Goal: Transaction & Acquisition: Purchase product/service

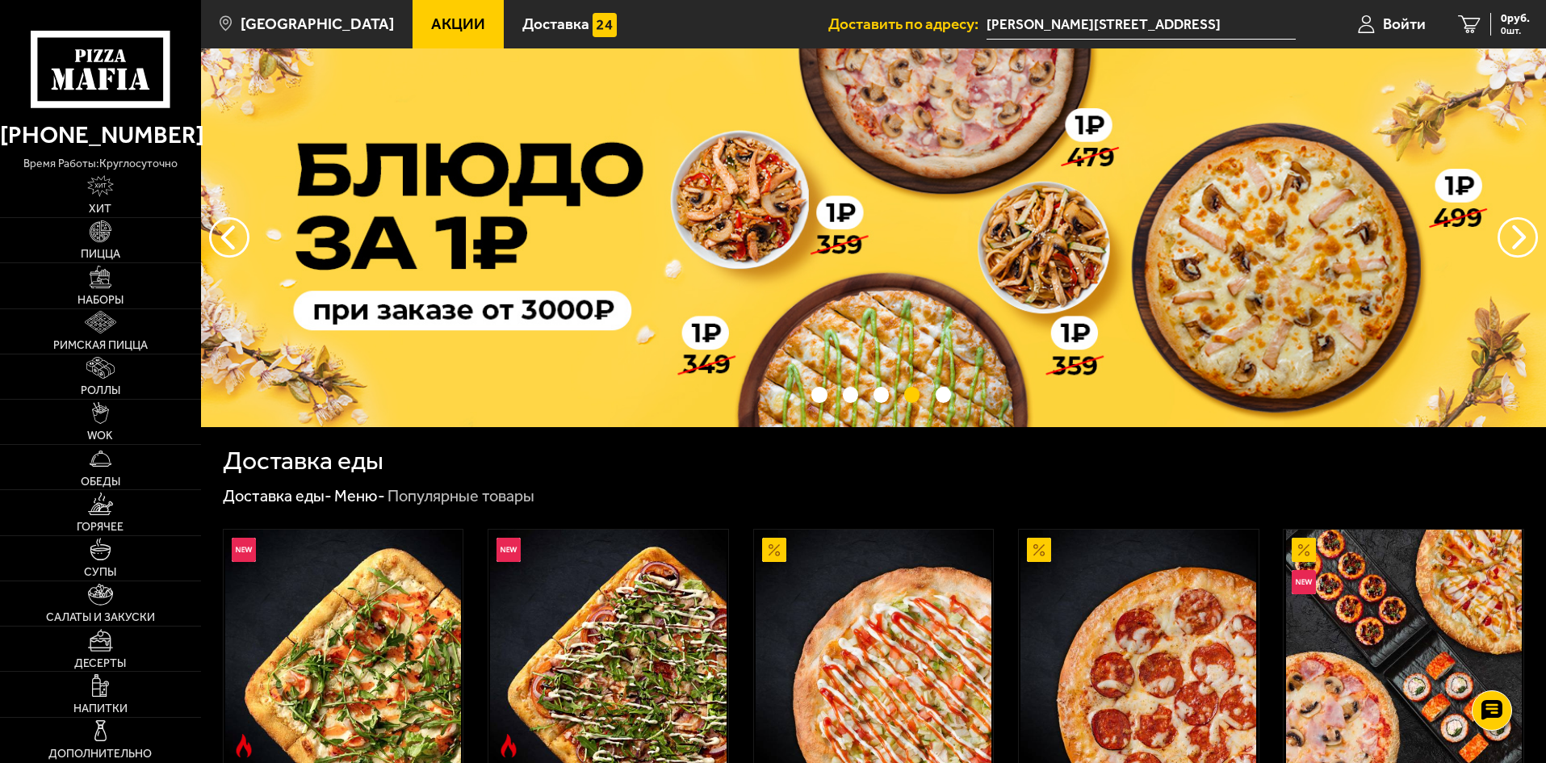
click at [903, 266] on img at bounding box center [873, 237] width 1345 height 379
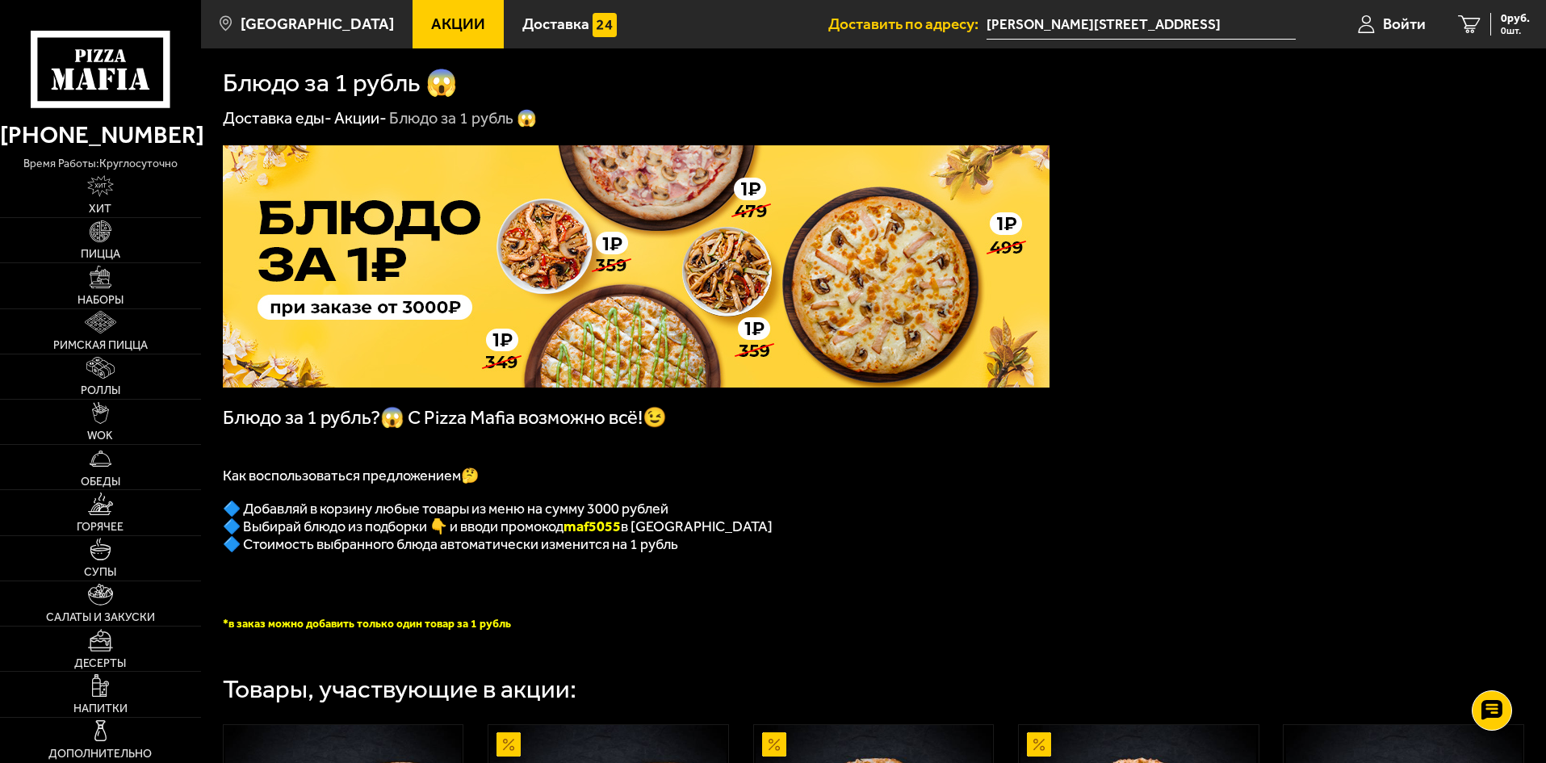
click at [95, 74] on icon at bounding box center [100, 69] width 139 height 77
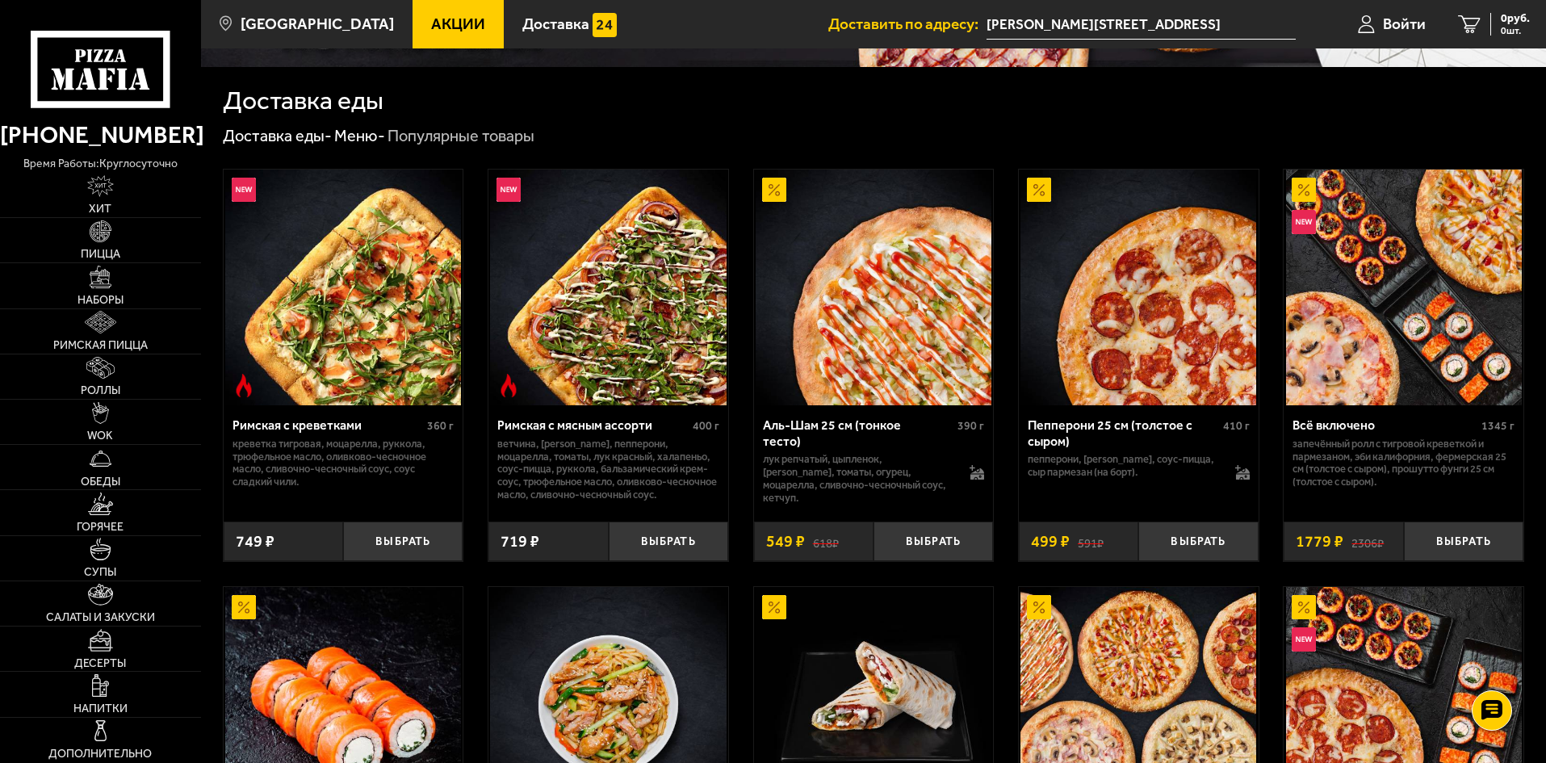
scroll to position [323, 0]
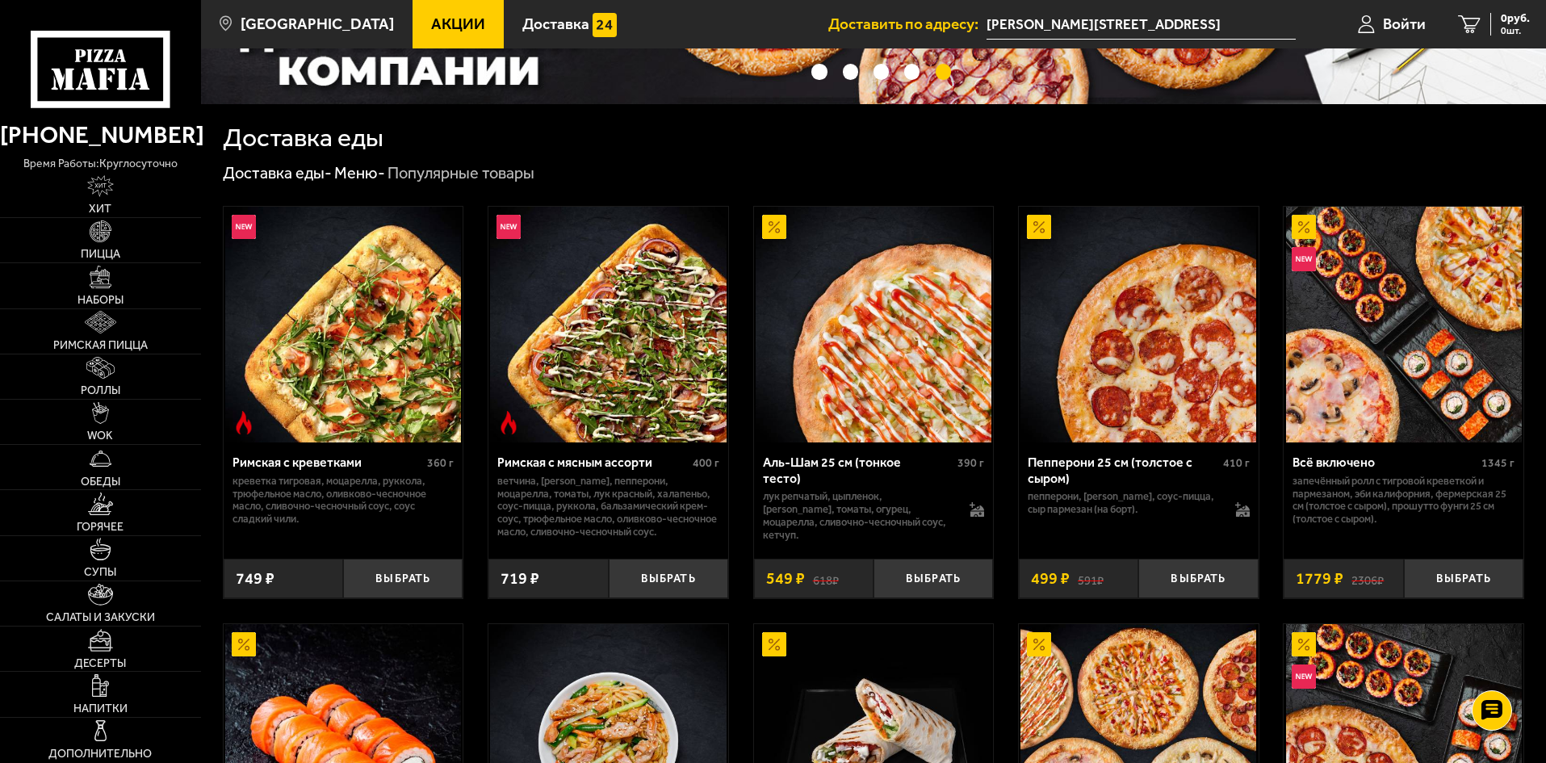
click at [128, 73] on icon at bounding box center [100, 69] width 139 height 77
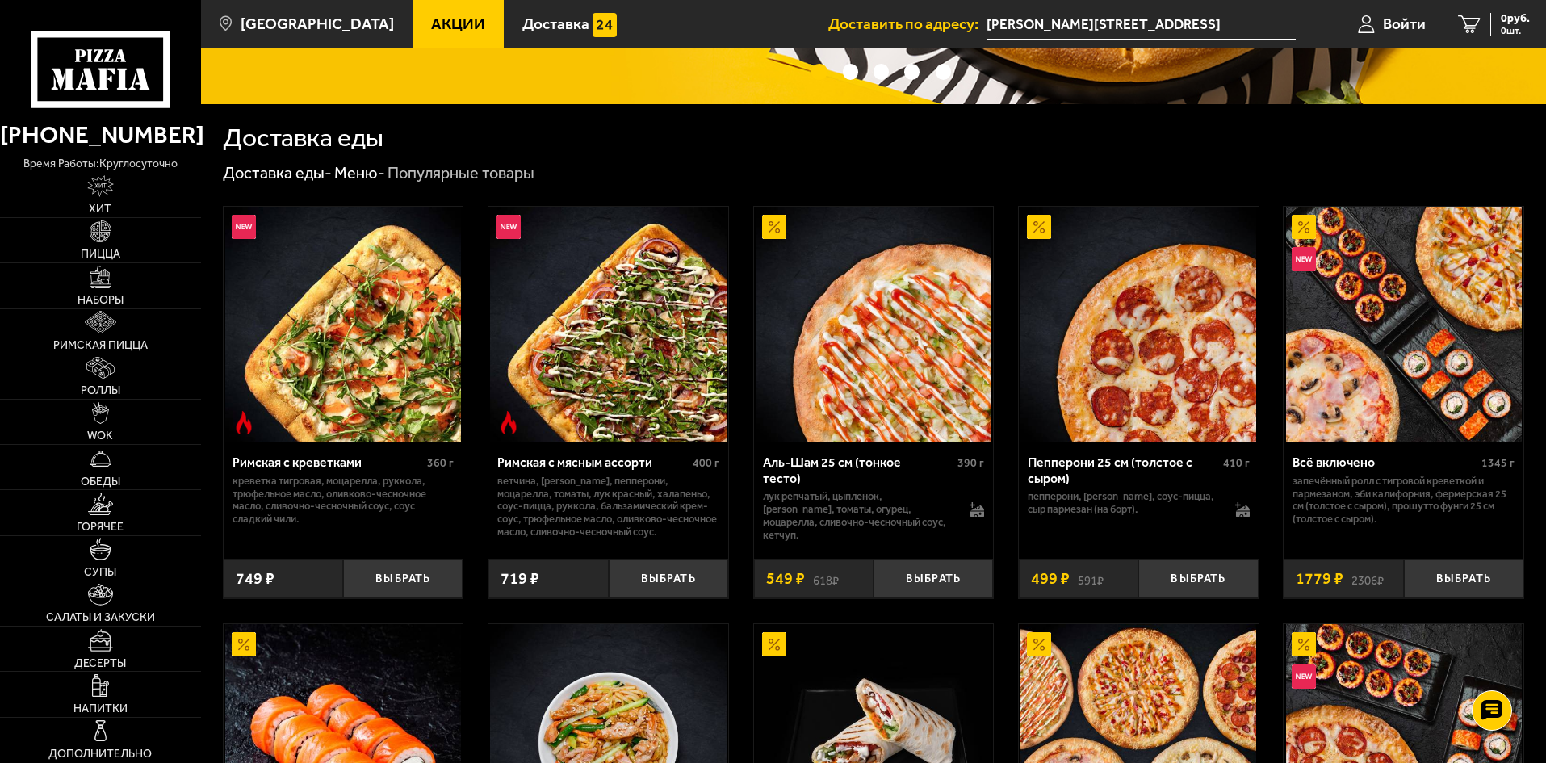
scroll to position [0, 0]
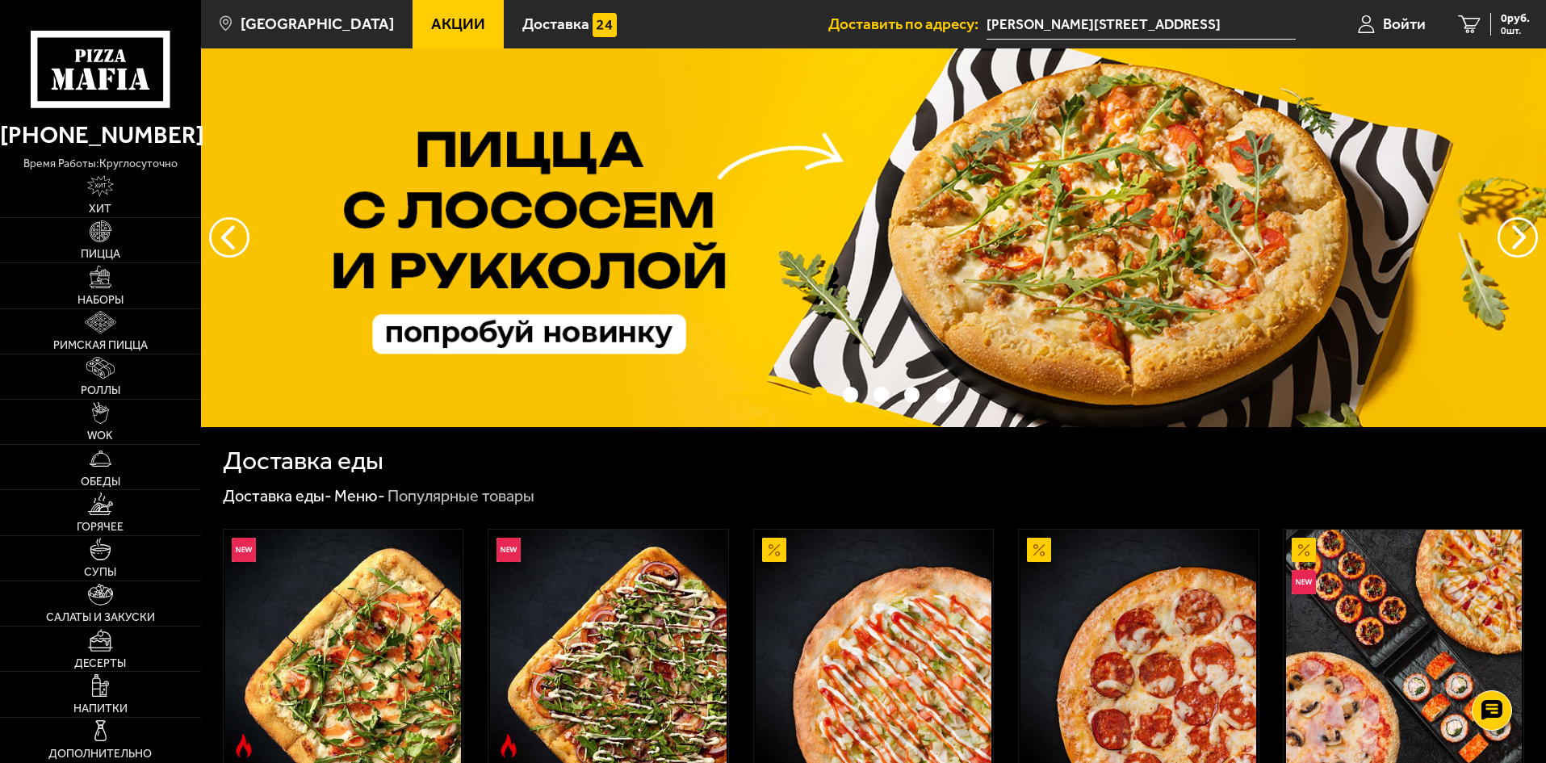
click at [430, 9] on link "Акции" at bounding box center [457, 24] width 91 height 48
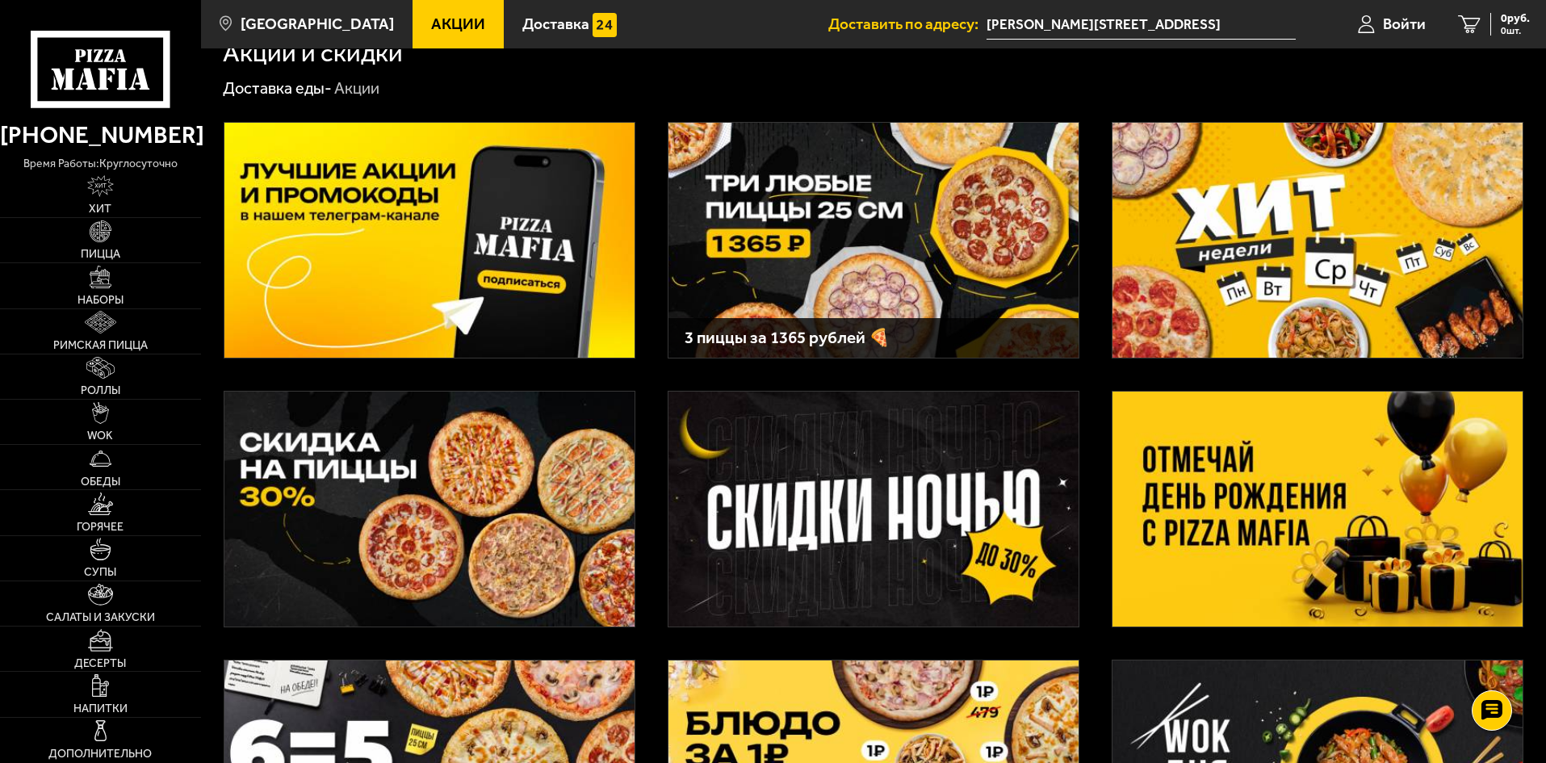
scroll to position [81, 0]
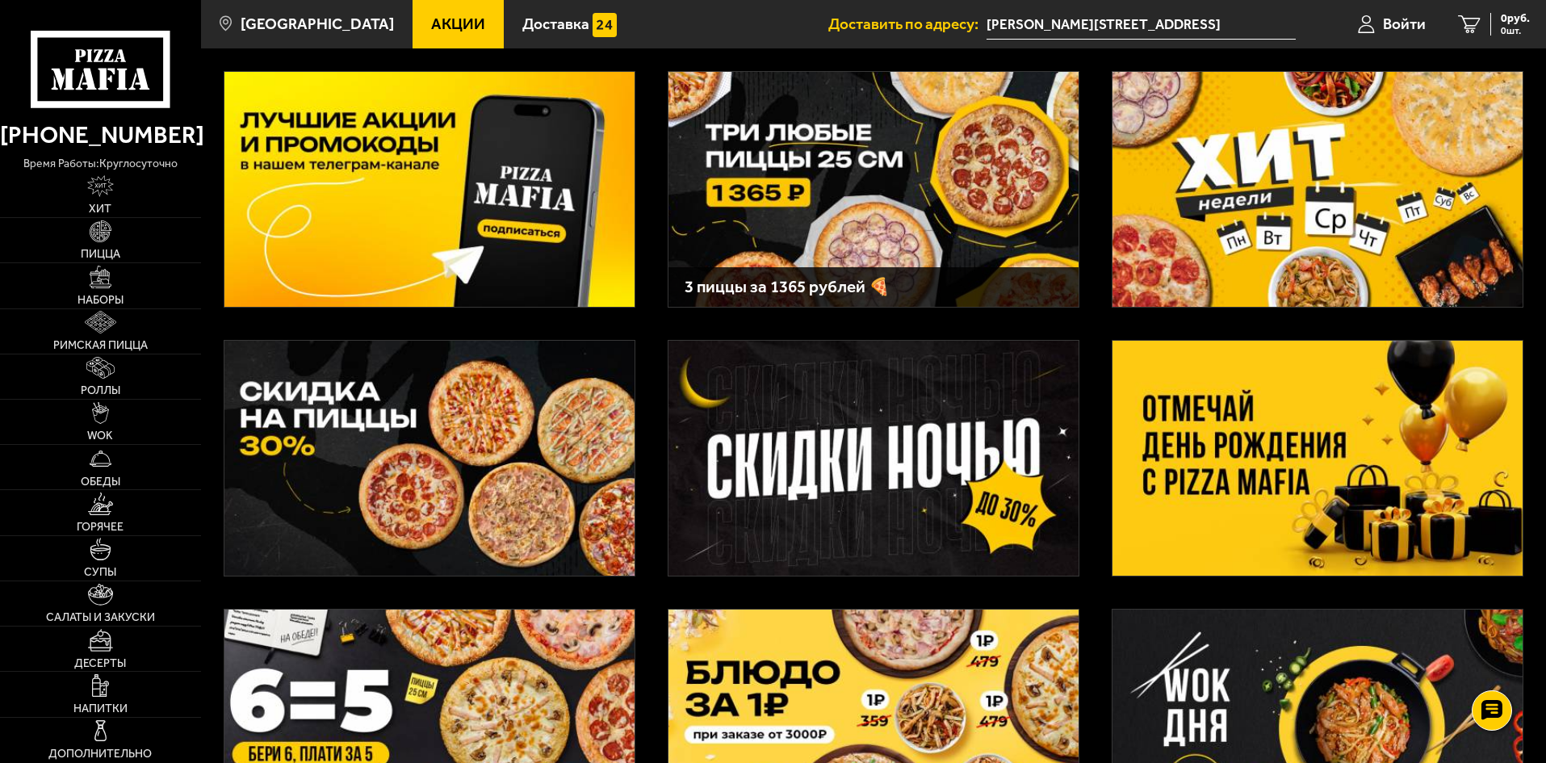
click at [925, 179] on img at bounding box center [873, 189] width 410 height 235
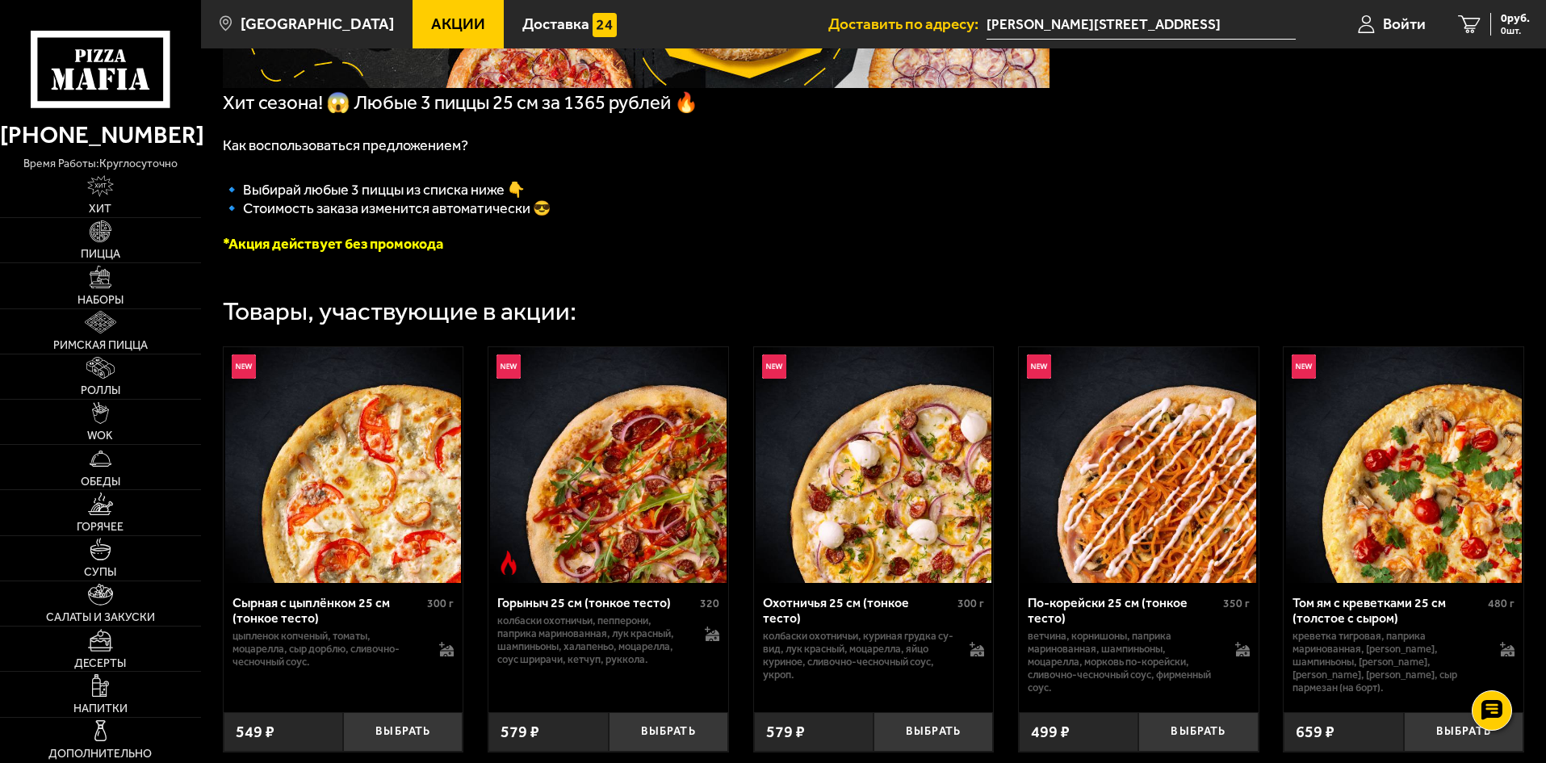
scroll to position [323, 0]
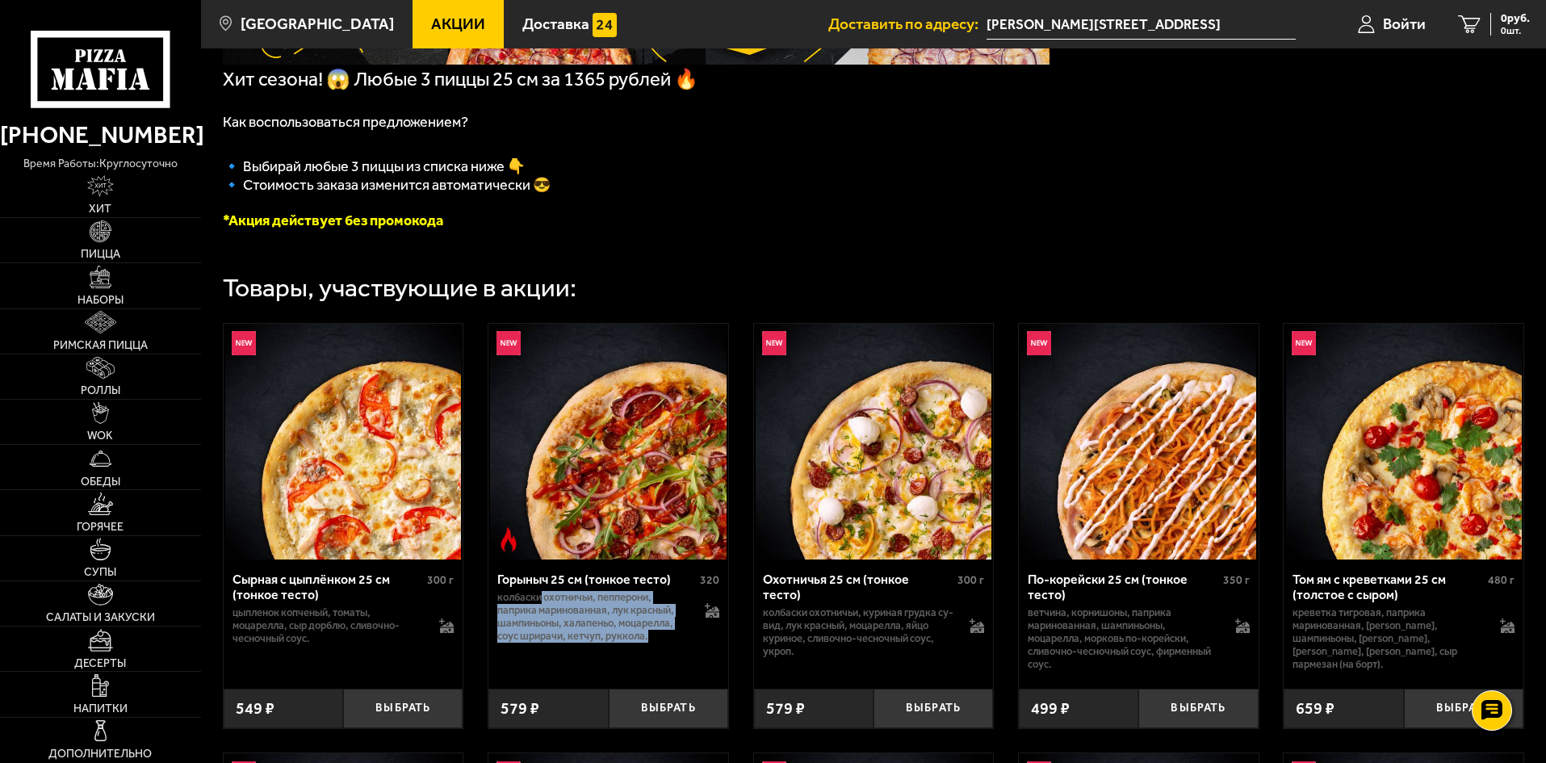
drag, startPoint x: 540, startPoint y: 605, endPoint x: 660, endPoint y: 643, distance: 125.6
click at [660, 643] on p "колбаски Охотничьи, пепперони, паприка маринованная, лук красный, шампиньоны, х…" at bounding box center [592, 617] width 191 height 52
drag, startPoint x: 660, startPoint y: 643, endPoint x: 513, endPoint y: 605, distance: 151.9
click at [513, 605] on p "колбаски Охотничьи, пепперони, паприка маринованная, лук красный, шампиньоны, х…" at bounding box center [592, 617] width 191 height 52
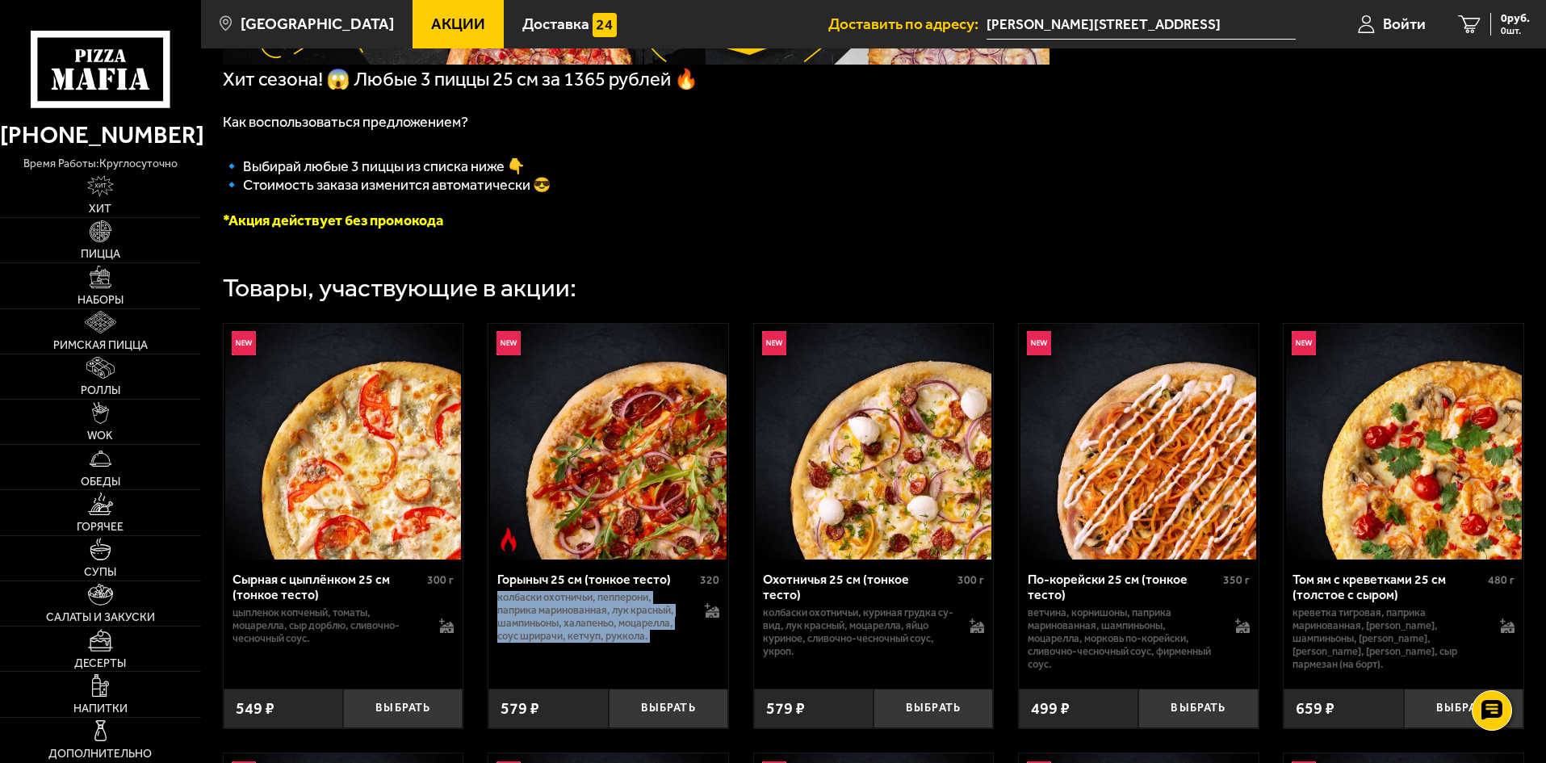
click at [513, 605] on p "колбаски Охотничьи, пепперони, паприка маринованная, лук красный, шампиньоны, х…" at bounding box center [592, 617] width 191 height 52
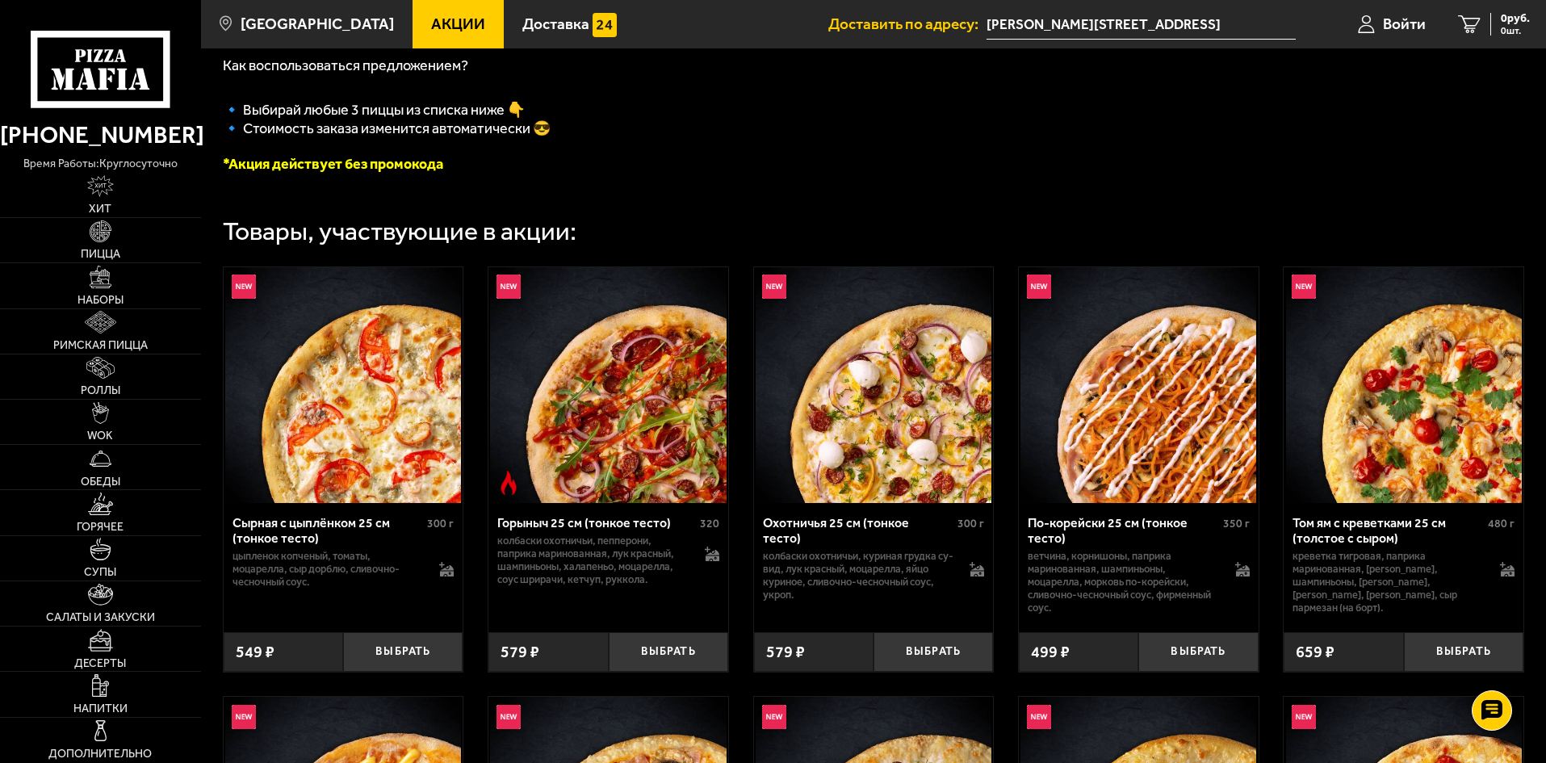
scroll to position [404, 0]
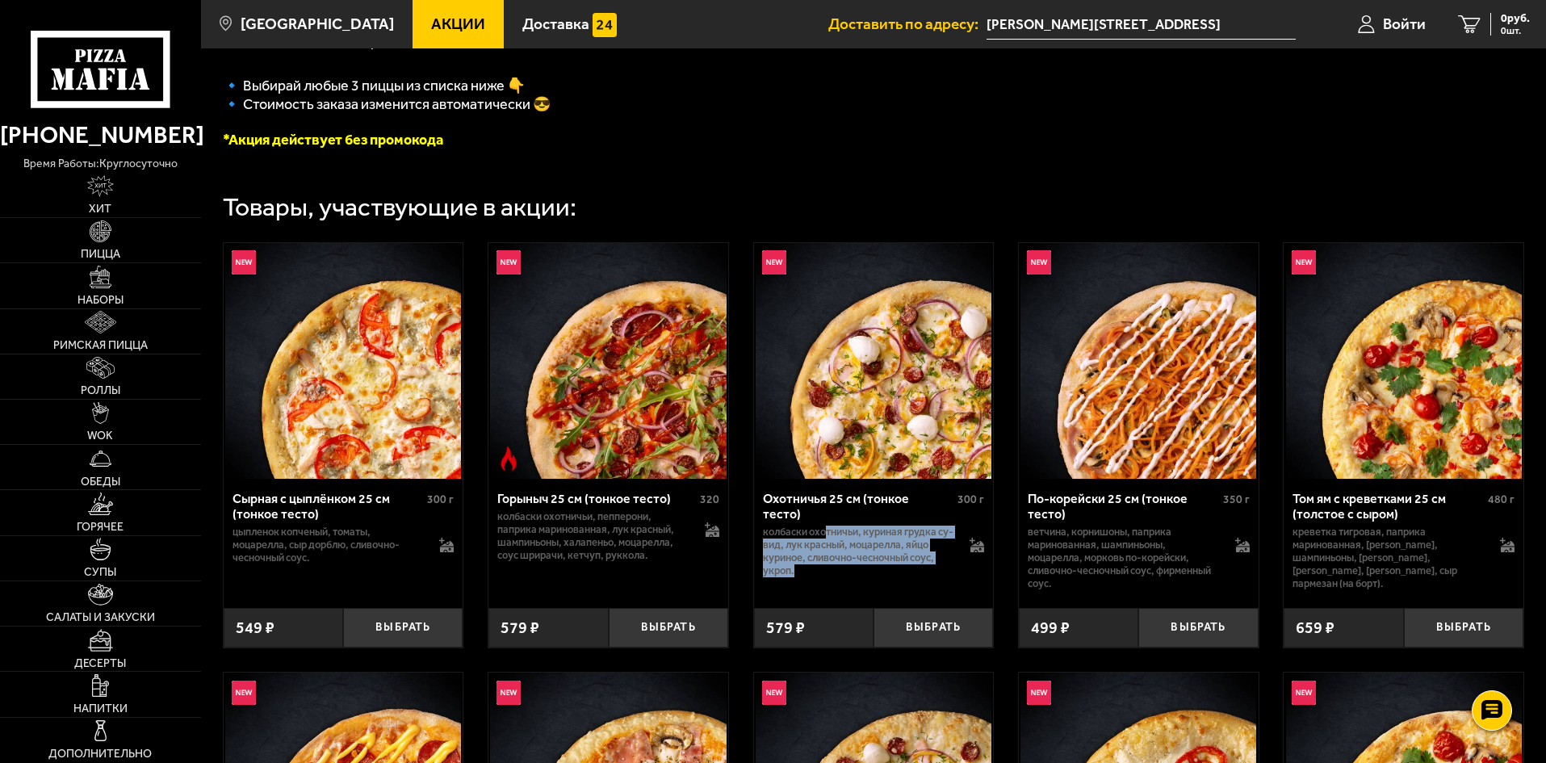
drag, startPoint x: 827, startPoint y: 540, endPoint x: 900, endPoint y: 576, distance: 81.2
click at [900, 576] on p "колбаски охотничьи, куриная грудка су-вид, лук красный, моцарелла, яйцо куриное…" at bounding box center [858, 552] width 191 height 52
click at [900, 577] on p "колбаски охотничьи, куриная грудка су-вид, лук красный, моцарелла, яйцо куриное…" at bounding box center [858, 552] width 191 height 52
drag, startPoint x: 898, startPoint y: 577, endPoint x: 765, endPoint y: 543, distance: 136.7
click at [765, 543] on p "колбаски охотничьи, куриная грудка су-вид, лук красный, моцарелла, яйцо куриное…" at bounding box center [858, 552] width 191 height 52
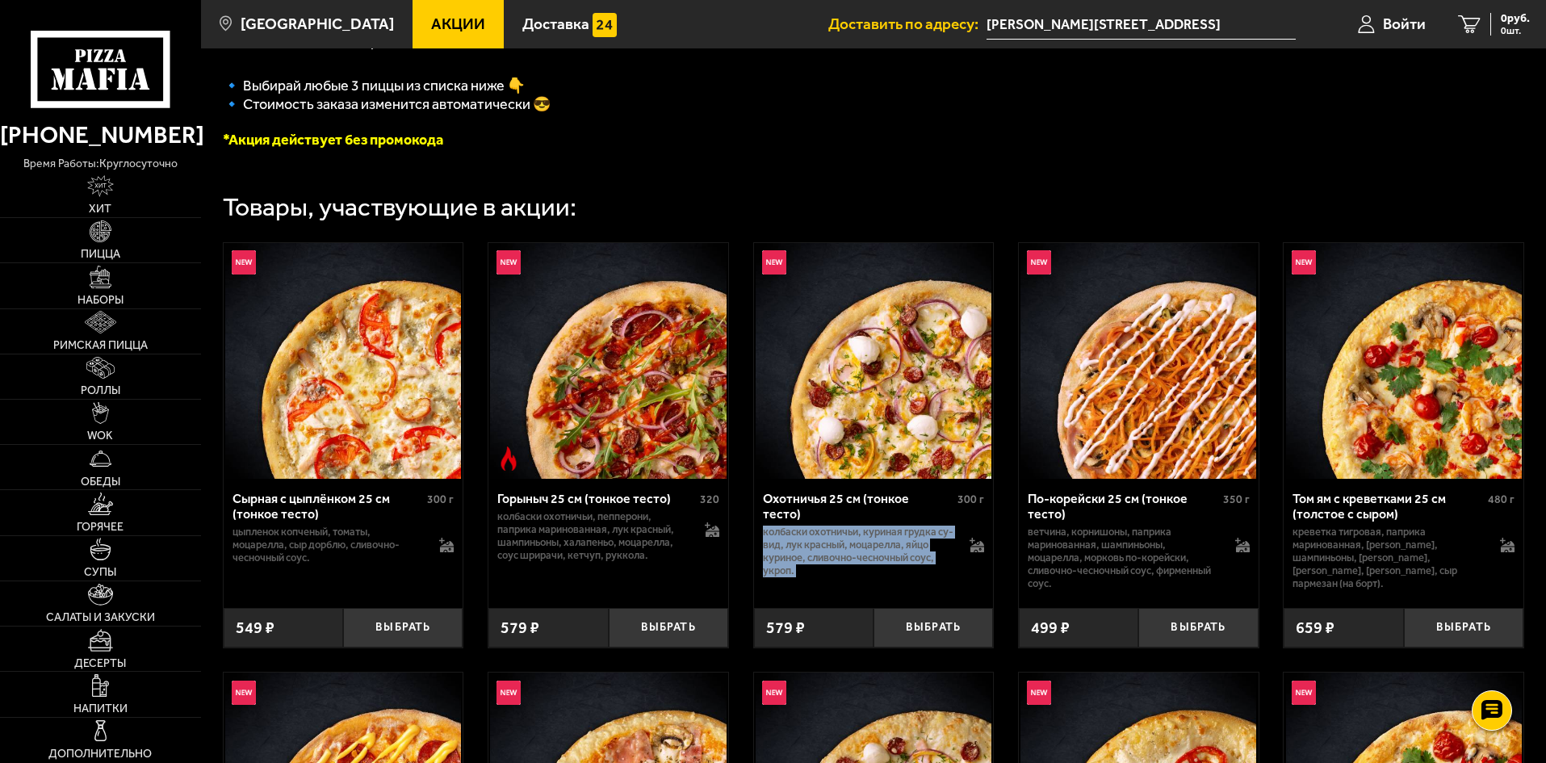
click at [765, 543] on p "колбаски охотничьи, куриная грудка су-вид, лук красный, моцарелла, яйцо куриное…" at bounding box center [858, 552] width 191 height 52
click at [949, 637] on button "Выбрать" at bounding box center [932, 628] width 119 height 40
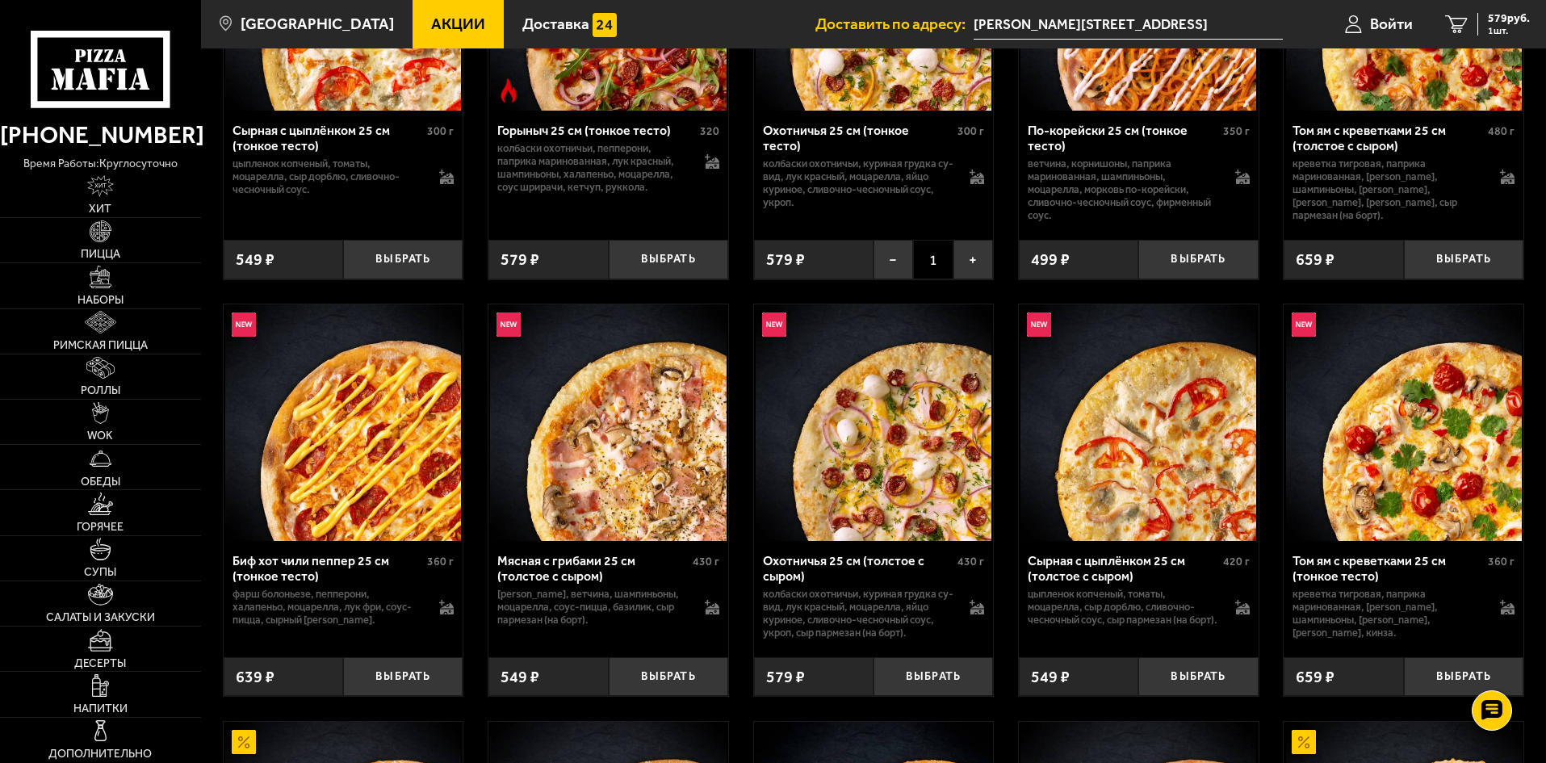
scroll to position [807, 0]
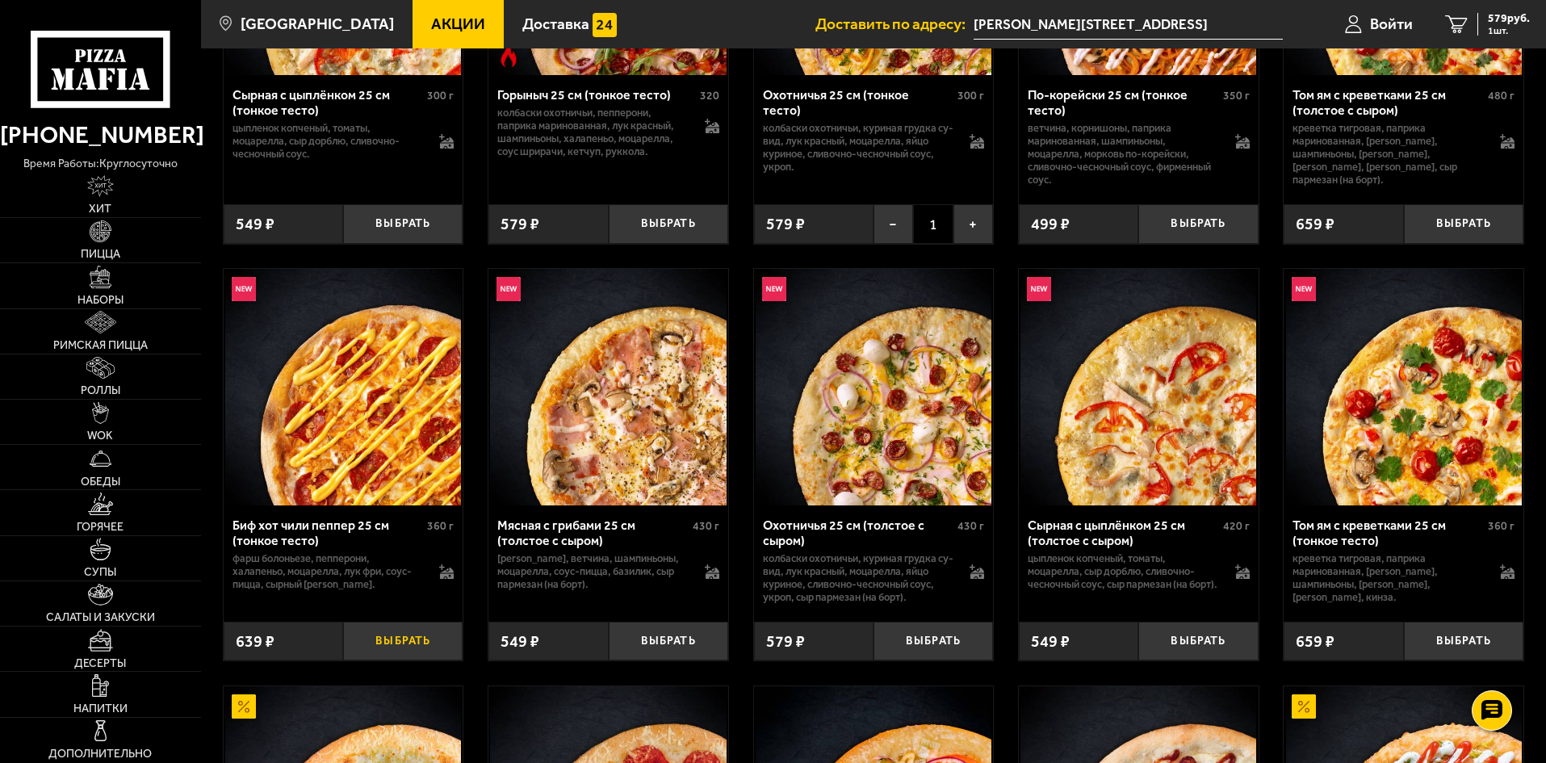
click at [398, 647] on button "Выбрать" at bounding box center [402, 642] width 119 height 40
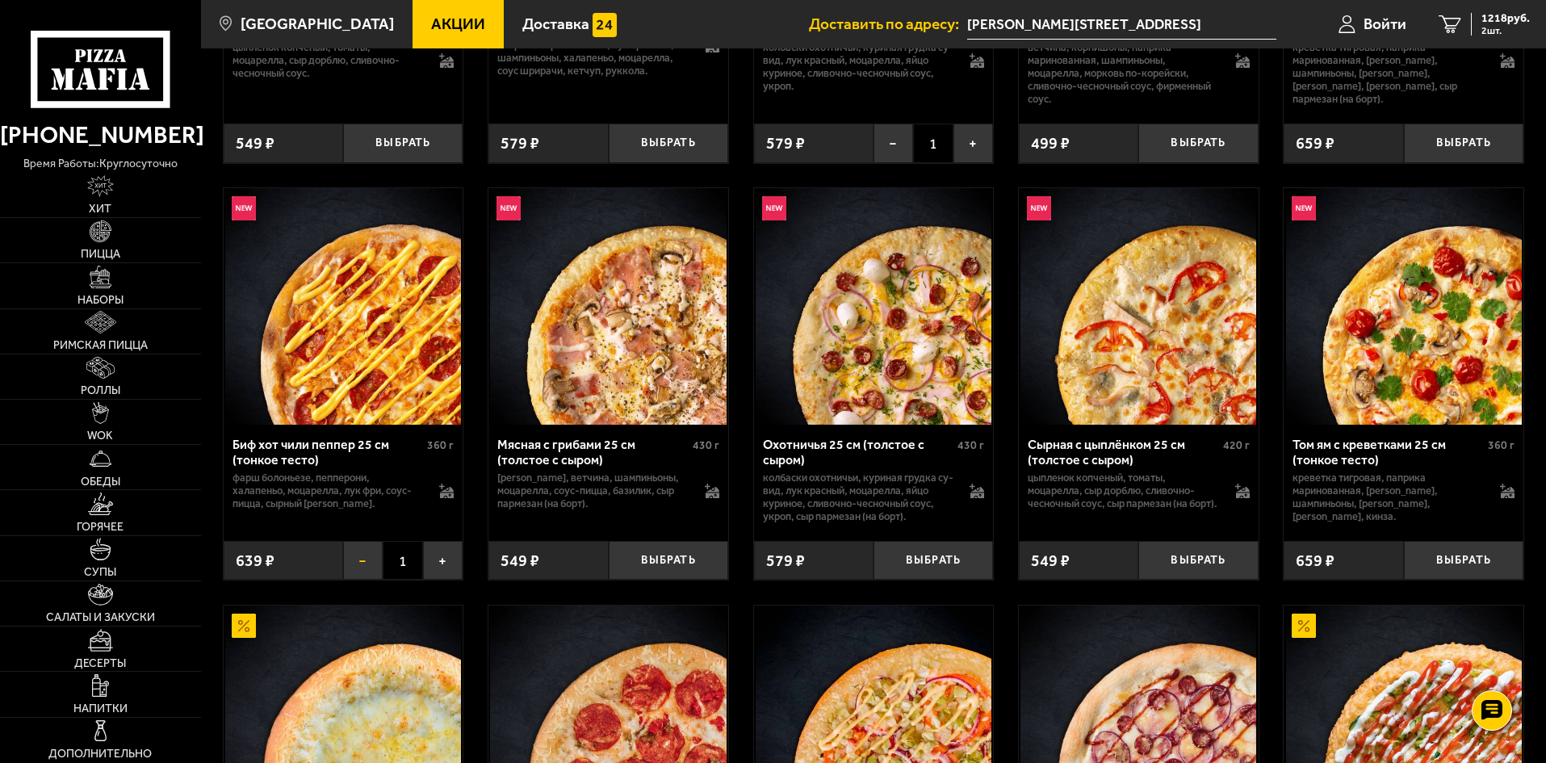
click at [360, 568] on button "−" at bounding box center [363, 561] width 40 height 40
click at [908, 567] on button "Выбрать" at bounding box center [932, 561] width 119 height 40
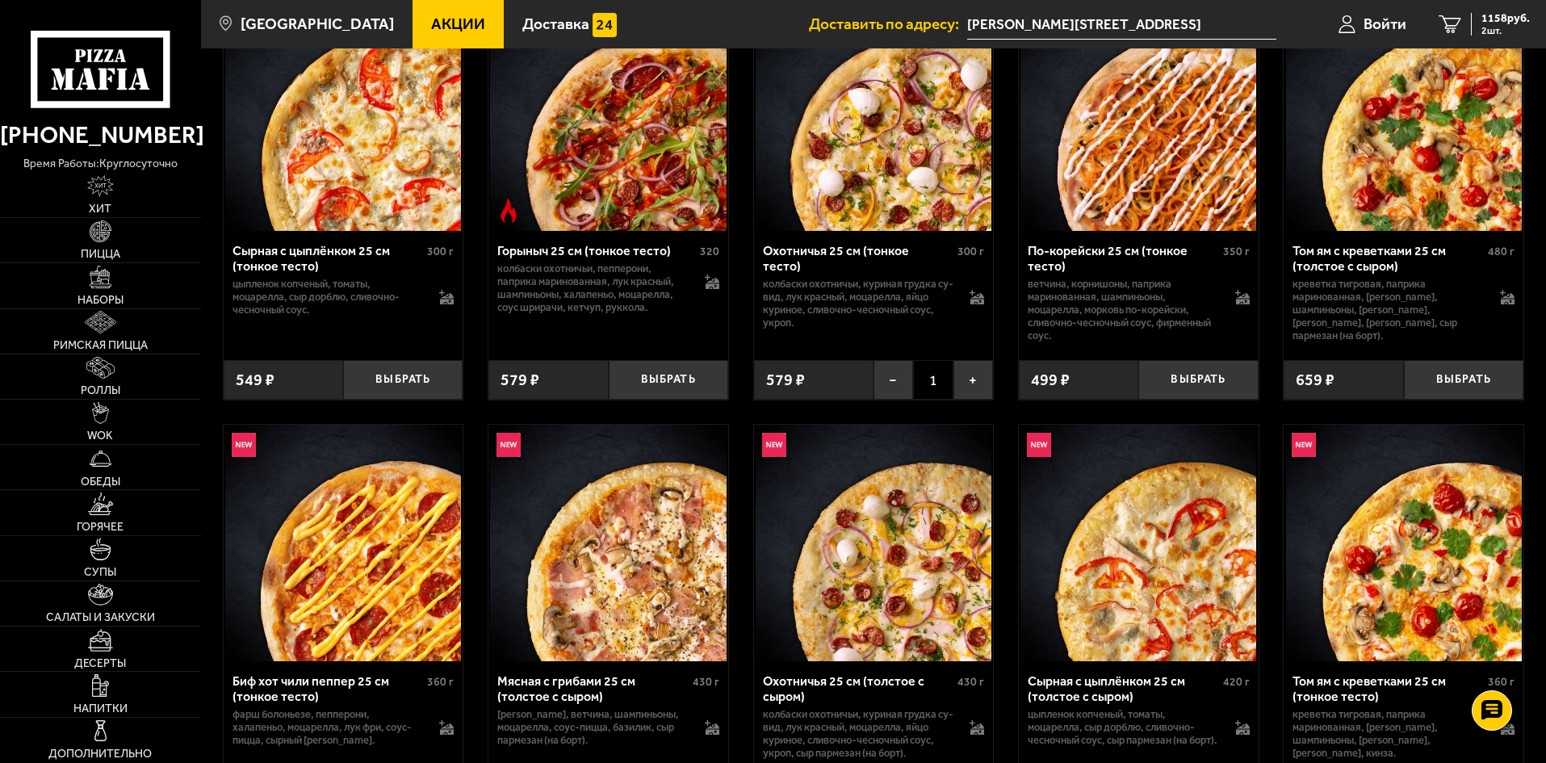
scroll to position [565, 0]
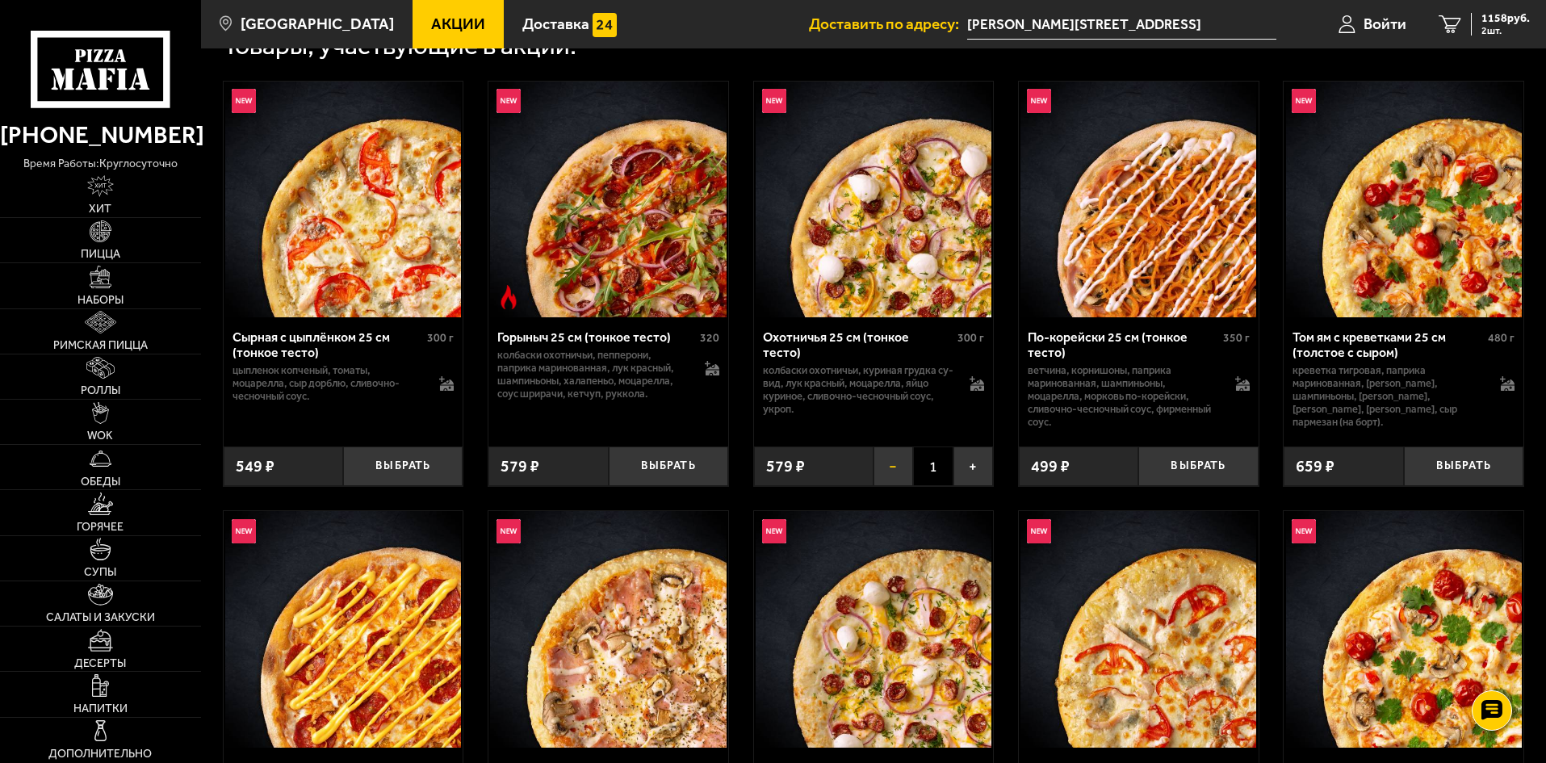
click at [894, 479] on button "−" at bounding box center [893, 466] width 40 height 40
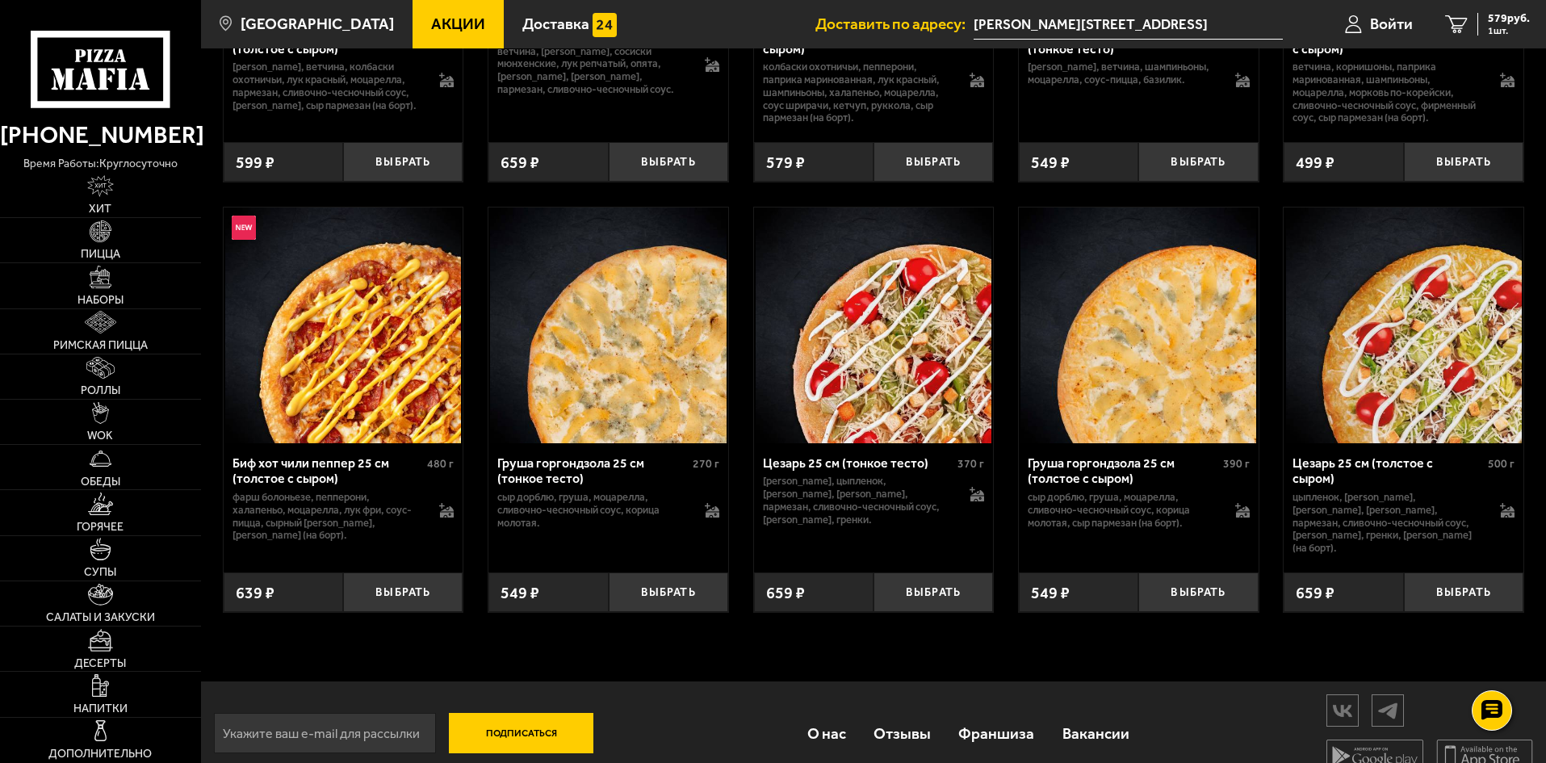
scroll to position [5595, 0]
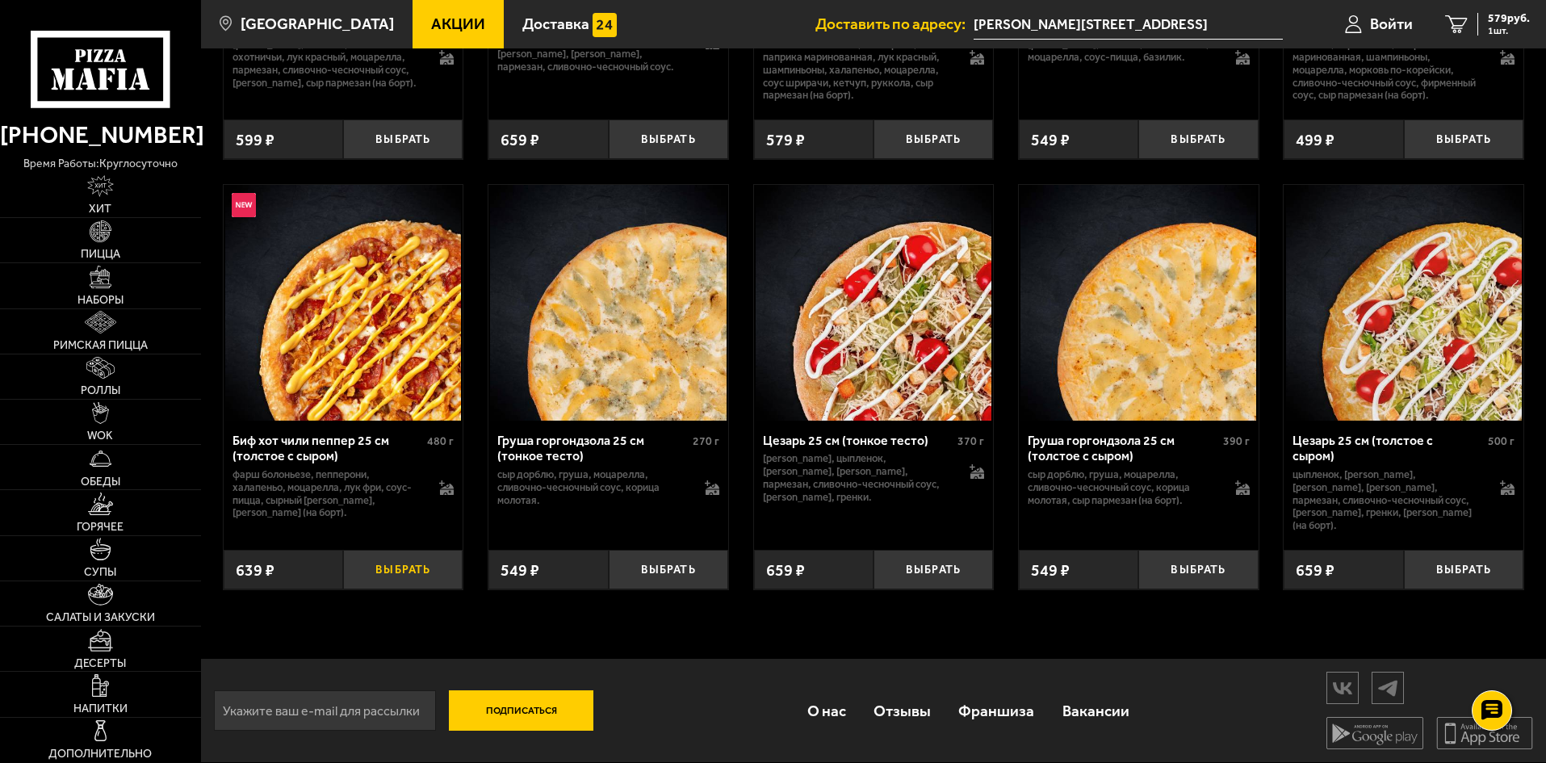
click at [398, 568] on button "Выбрать" at bounding box center [402, 570] width 119 height 40
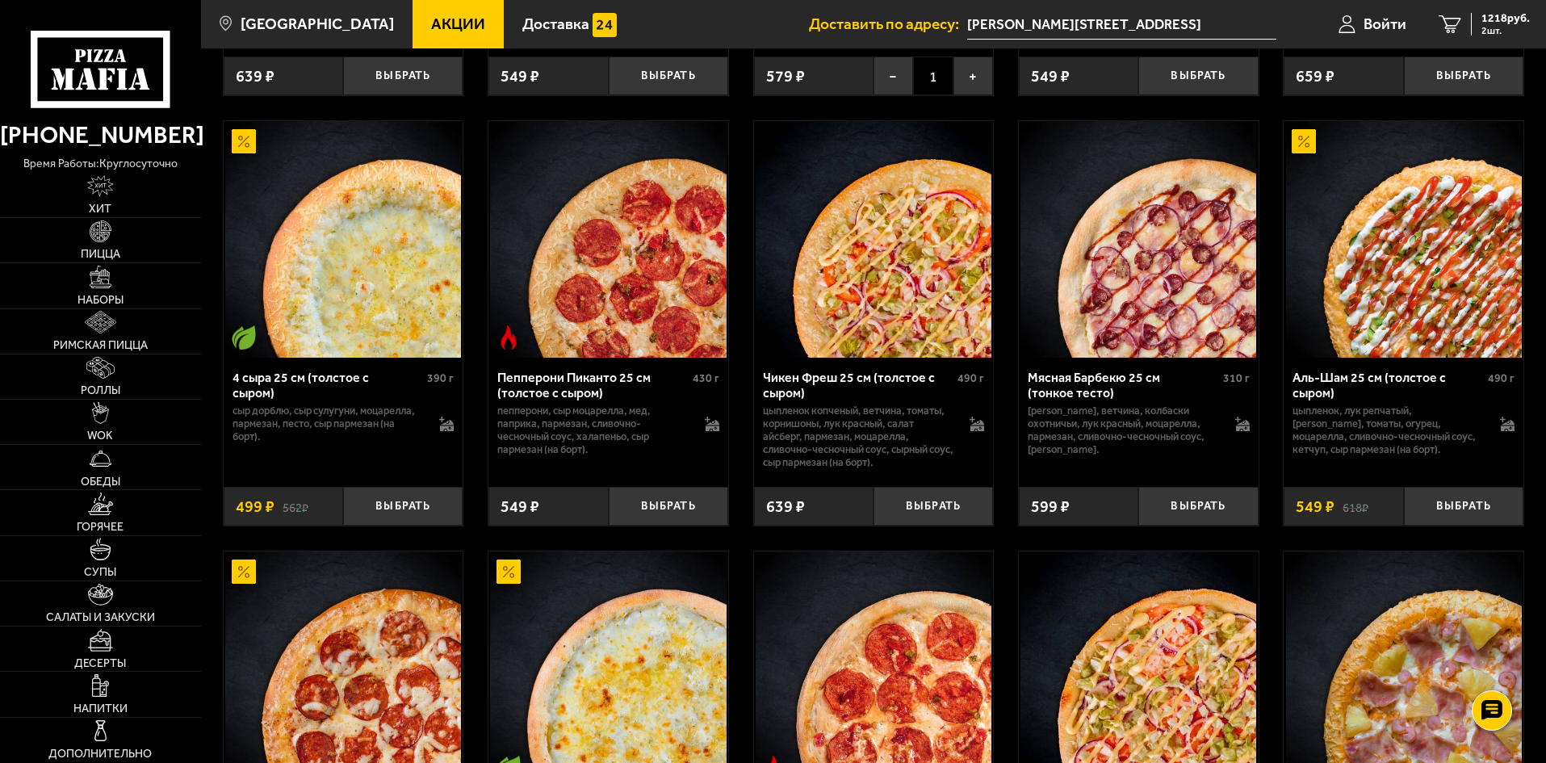
scroll to position [1453, 0]
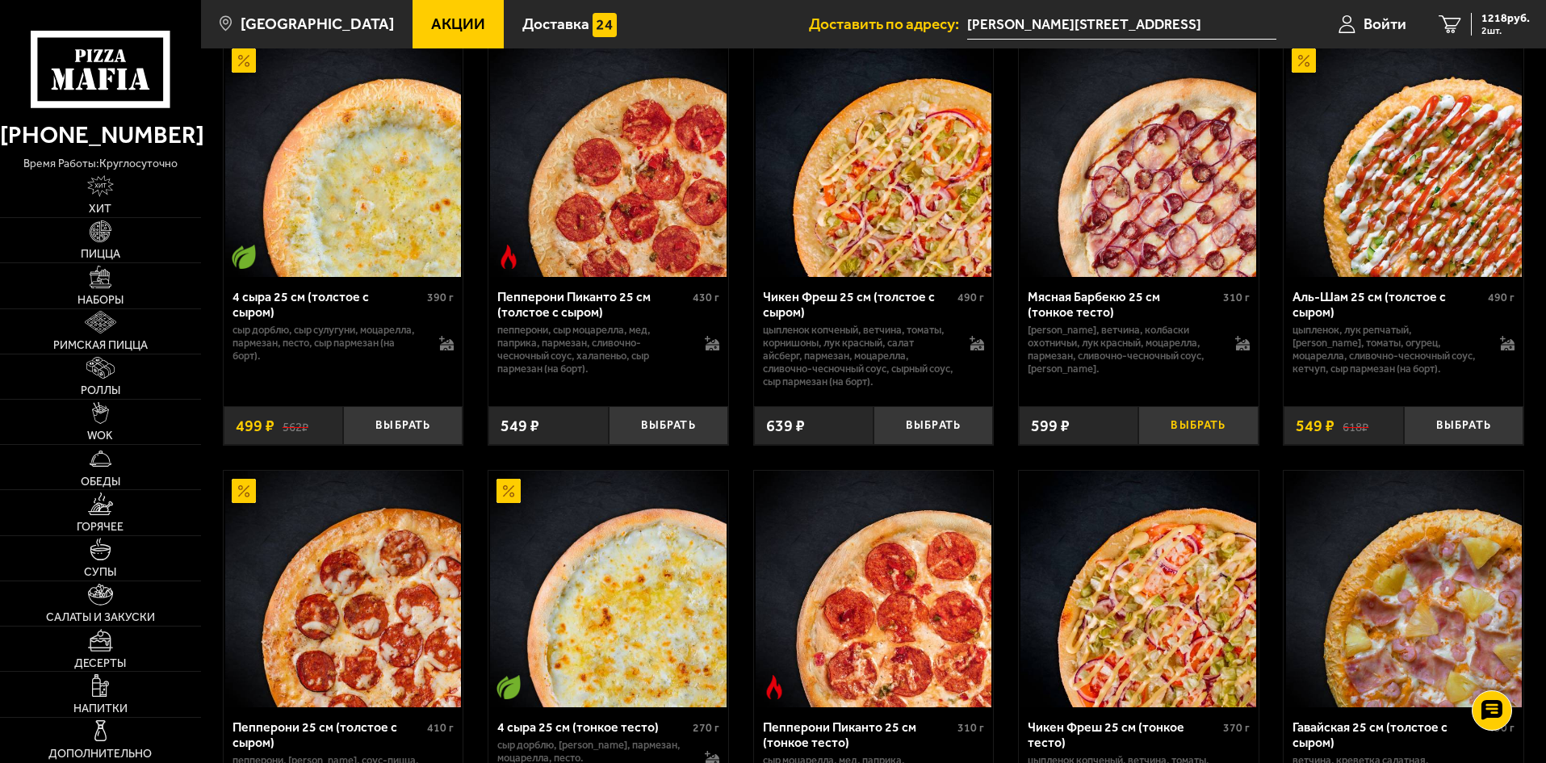
click at [1205, 440] on button "Выбрать" at bounding box center [1197, 426] width 119 height 40
click at [1524, 27] on span "3 шт." at bounding box center [1505, 31] width 48 height 10
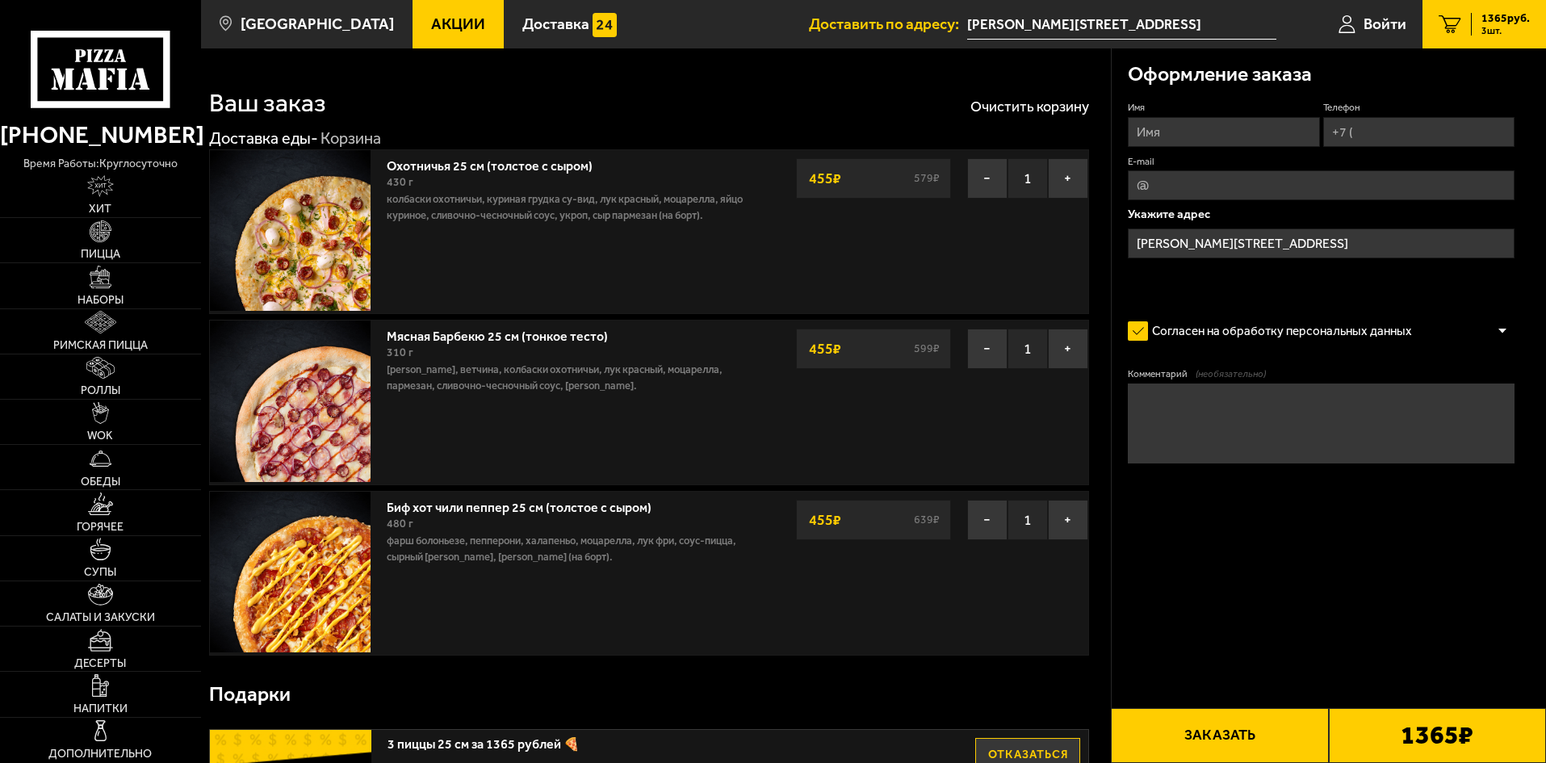
type input "[PERSON_NAME][STREET_ADDRESS]"
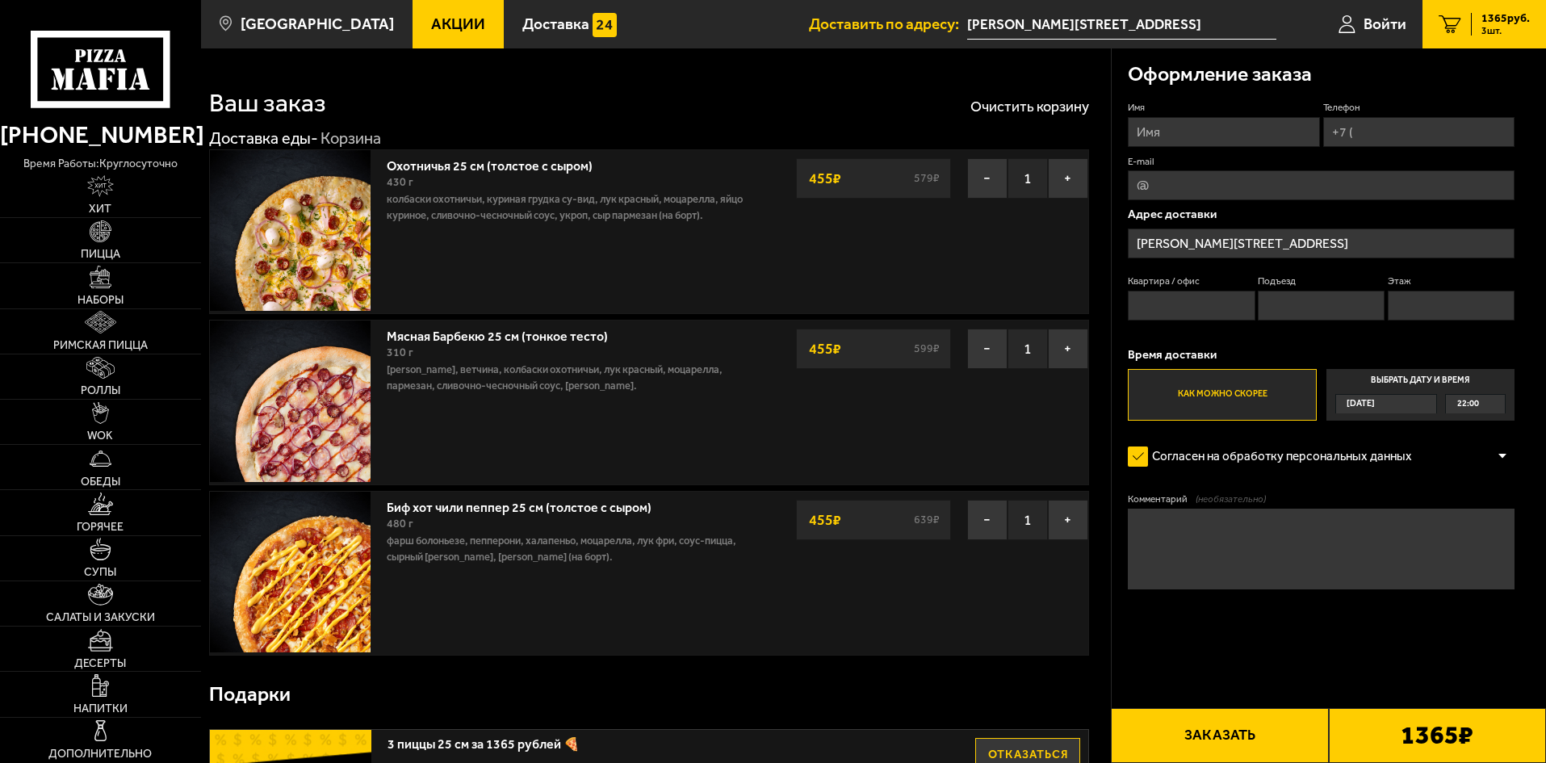
click at [431, 19] on span "Акции" at bounding box center [458, 23] width 54 height 15
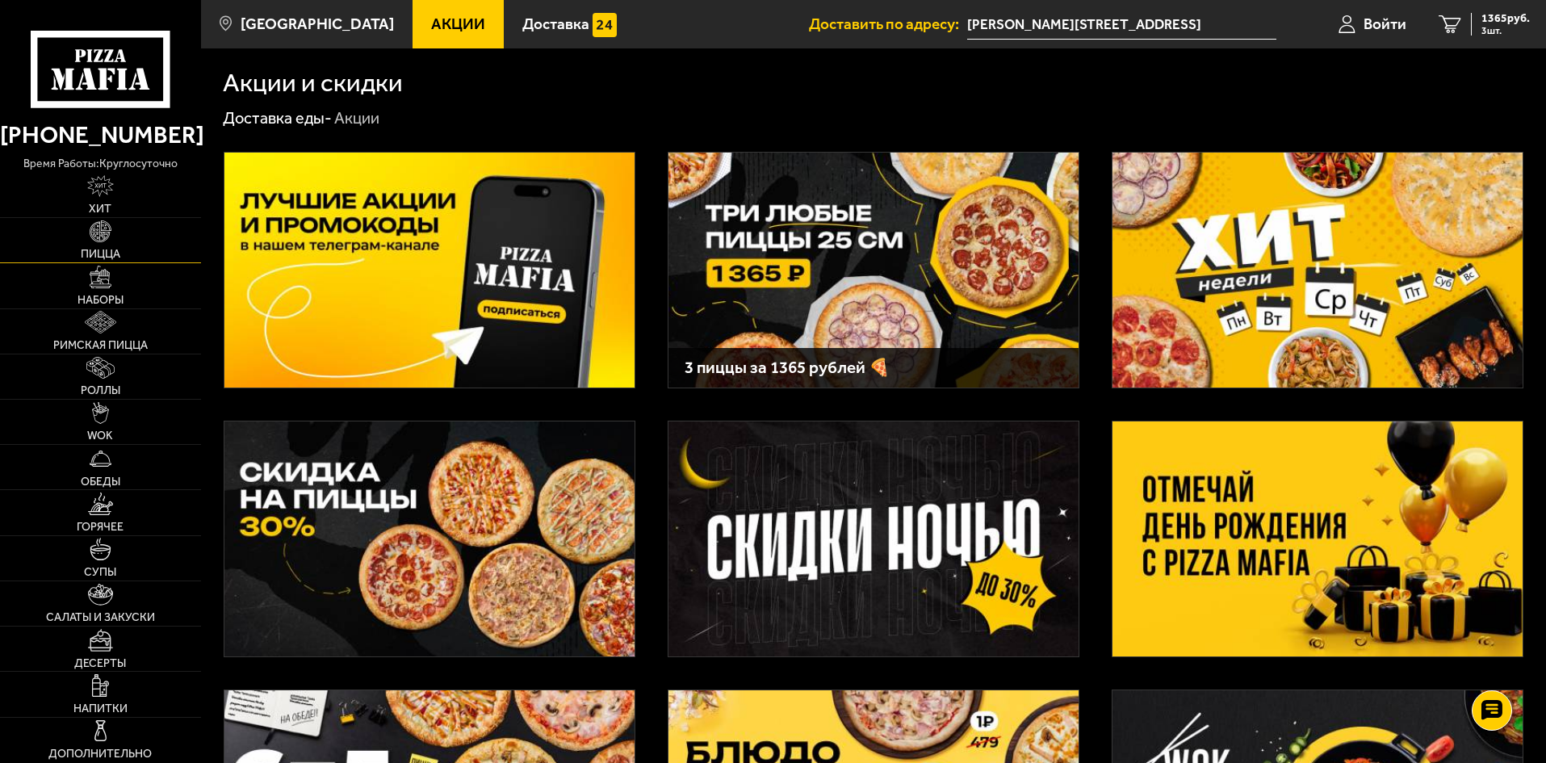
click at [106, 232] on img at bounding box center [101, 231] width 23 height 23
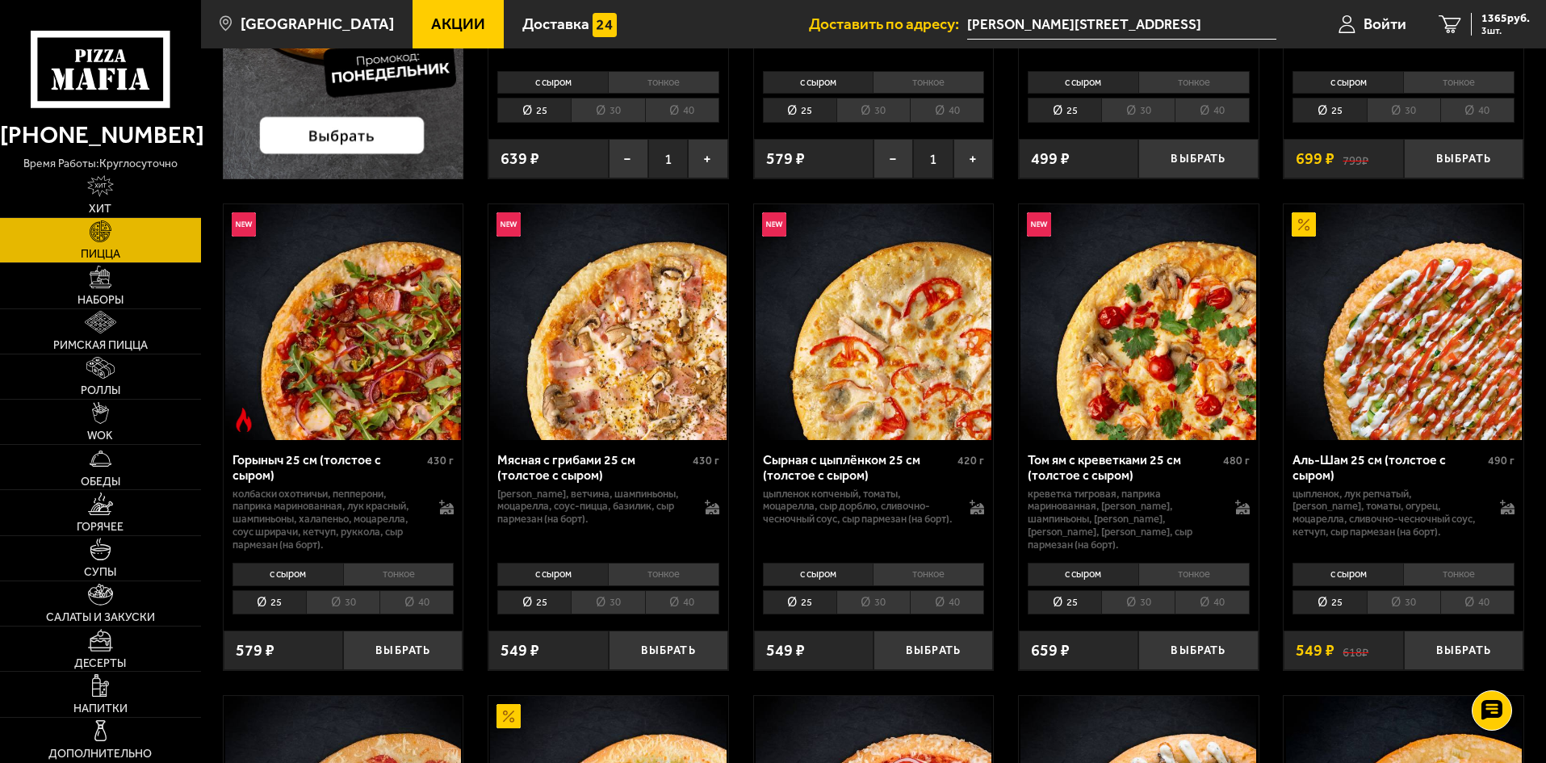
scroll to position [484, 0]
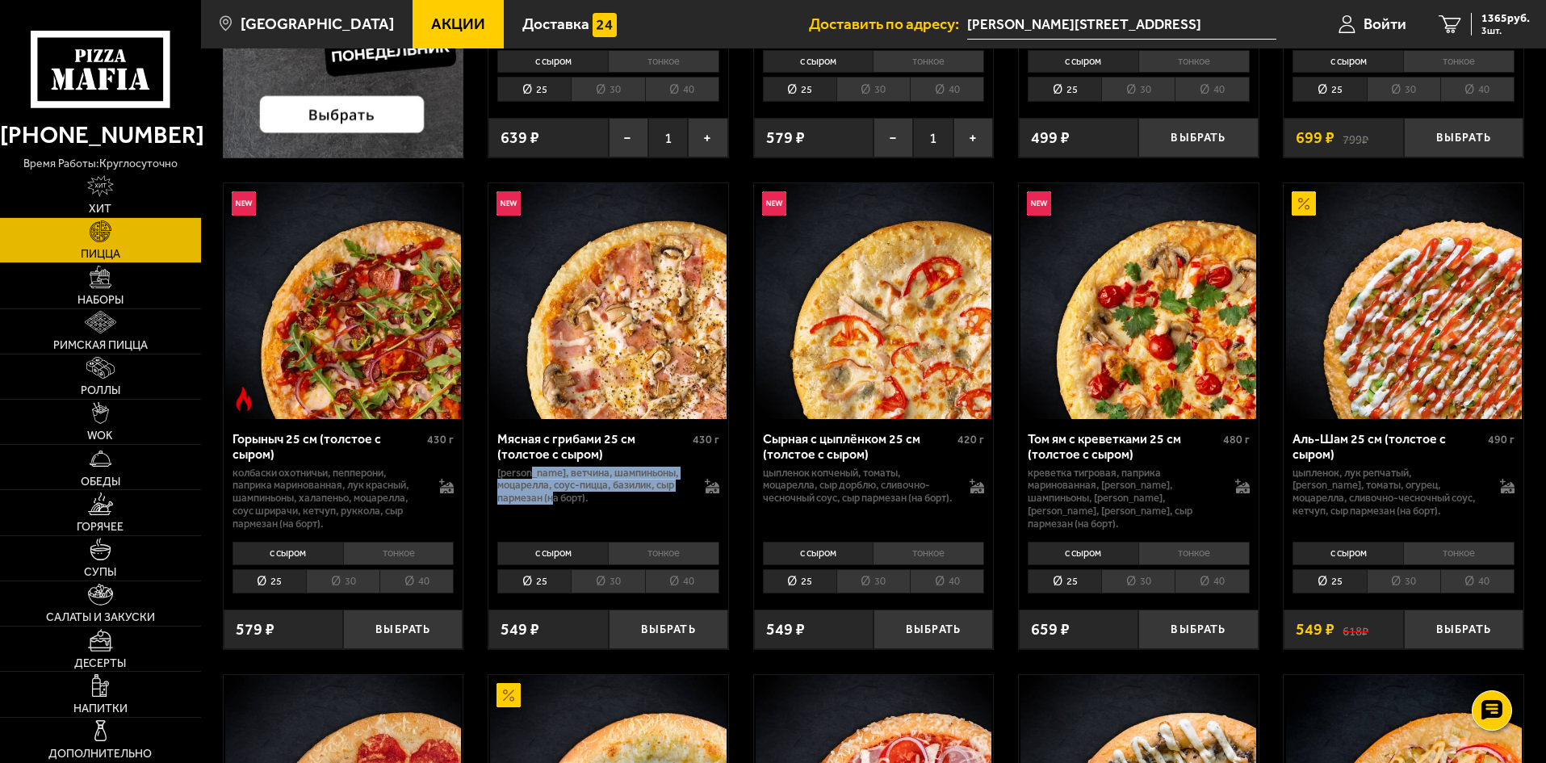
drag, startPoint x: 534, startPoint y: 471, endPoint x: 618, endPoint y: 496, distance: 88.6
click at [618, 496] on p "бекон, ветчина, шампиньоны, моцарелла, соус-пицца, базилик, сыр пармезан (на бо…" at bounding box center [592, 486] width 191 height 39
drag, startPoint x: 618, startPoint y: 496, endPoint x: 496, endPoint y: 481, distance: 122.9
click at [496, 481] on div "Мясная с грибами 25 см (толстое с сыром) 430 г бекон, ветчина, шампиньоны, моца…" at bounding box center [608, 477] width 240 height 117
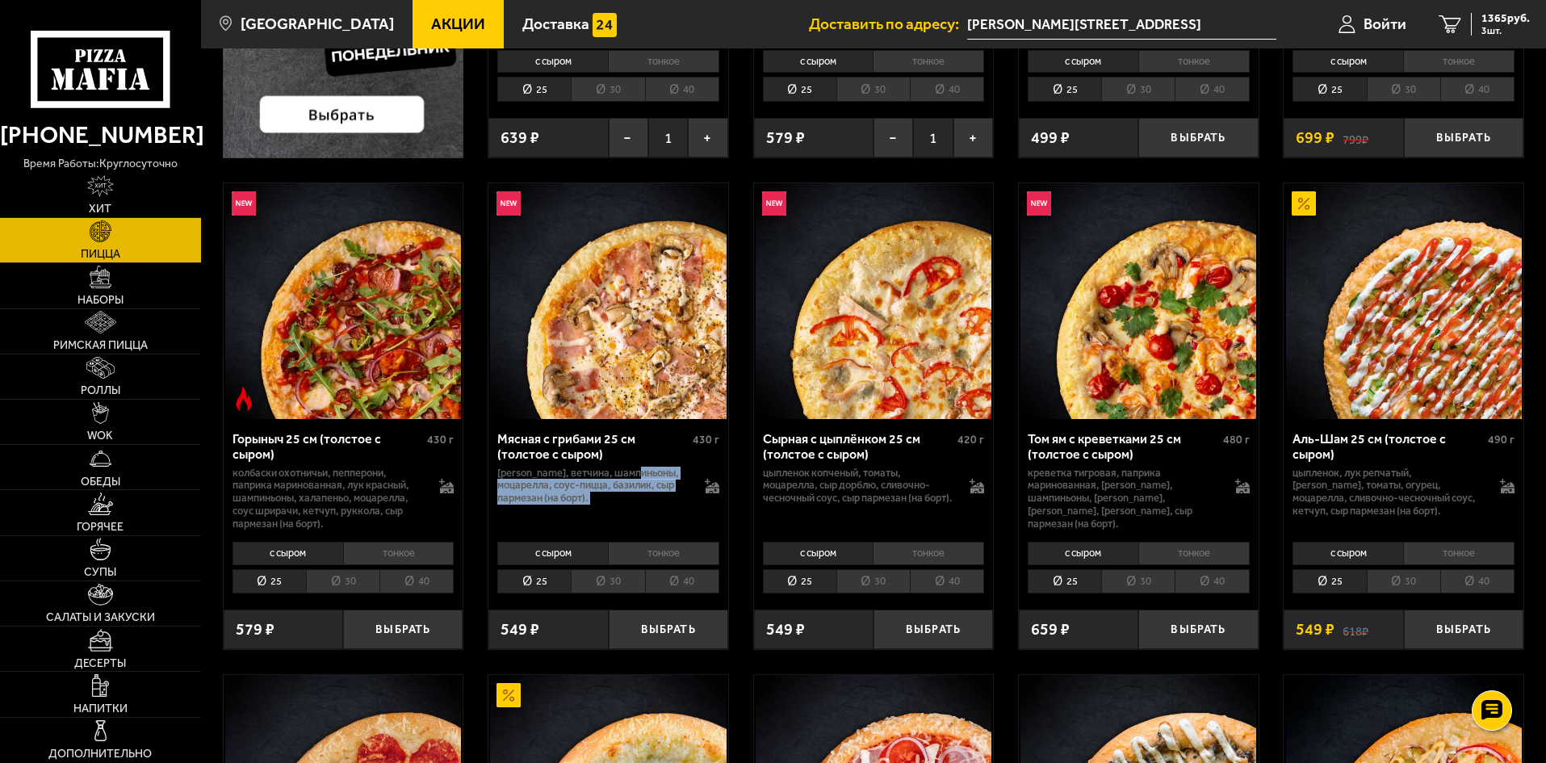
click at [496, 481] on div "Мясная с грибами 25 см (толстое с сыром) 430 г бекон, ветчина, шампиньоны, моца…" at bounding box center [608, 477] width 240 height 117
click at [647, 625] on button "Выбрать" at bounding box center [668, 629] width 119 height 40
click at [1529, 26] on span "4 шт." at bounding box center [1505, 31] width 48 height 10
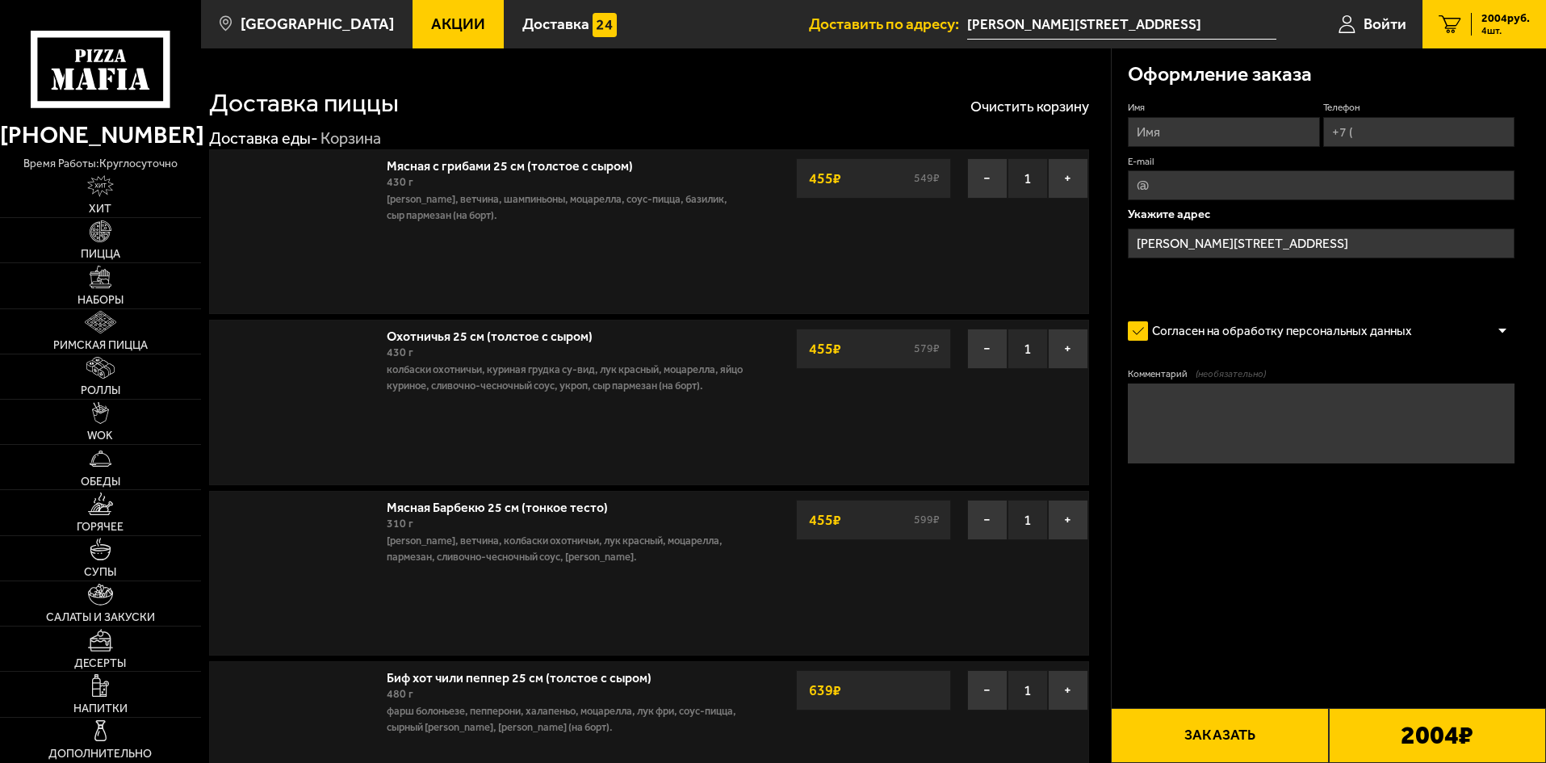
type input "[PERSON_NAME][STREET_ADDRESS]"
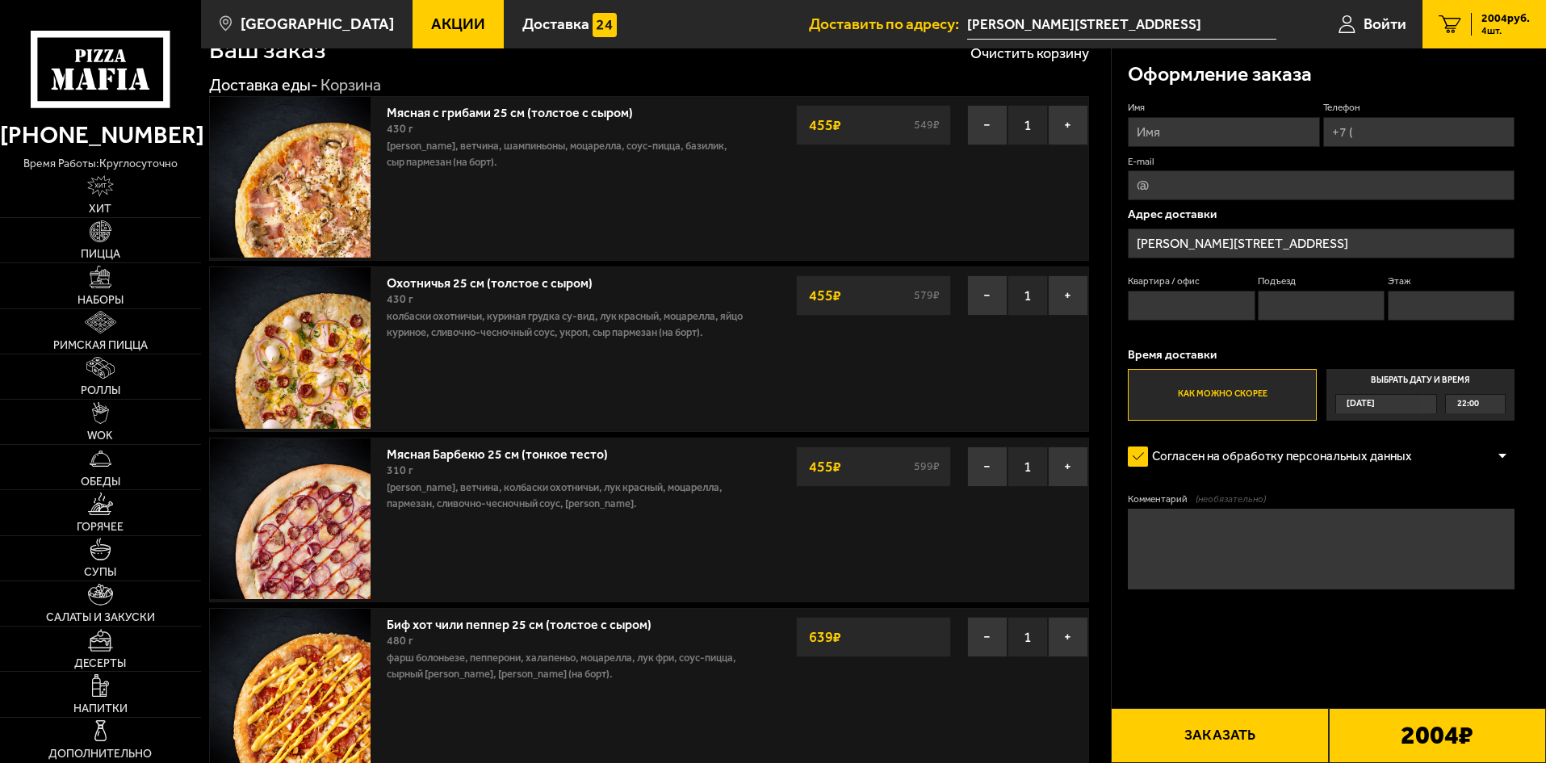
scroll to position [81, 0]
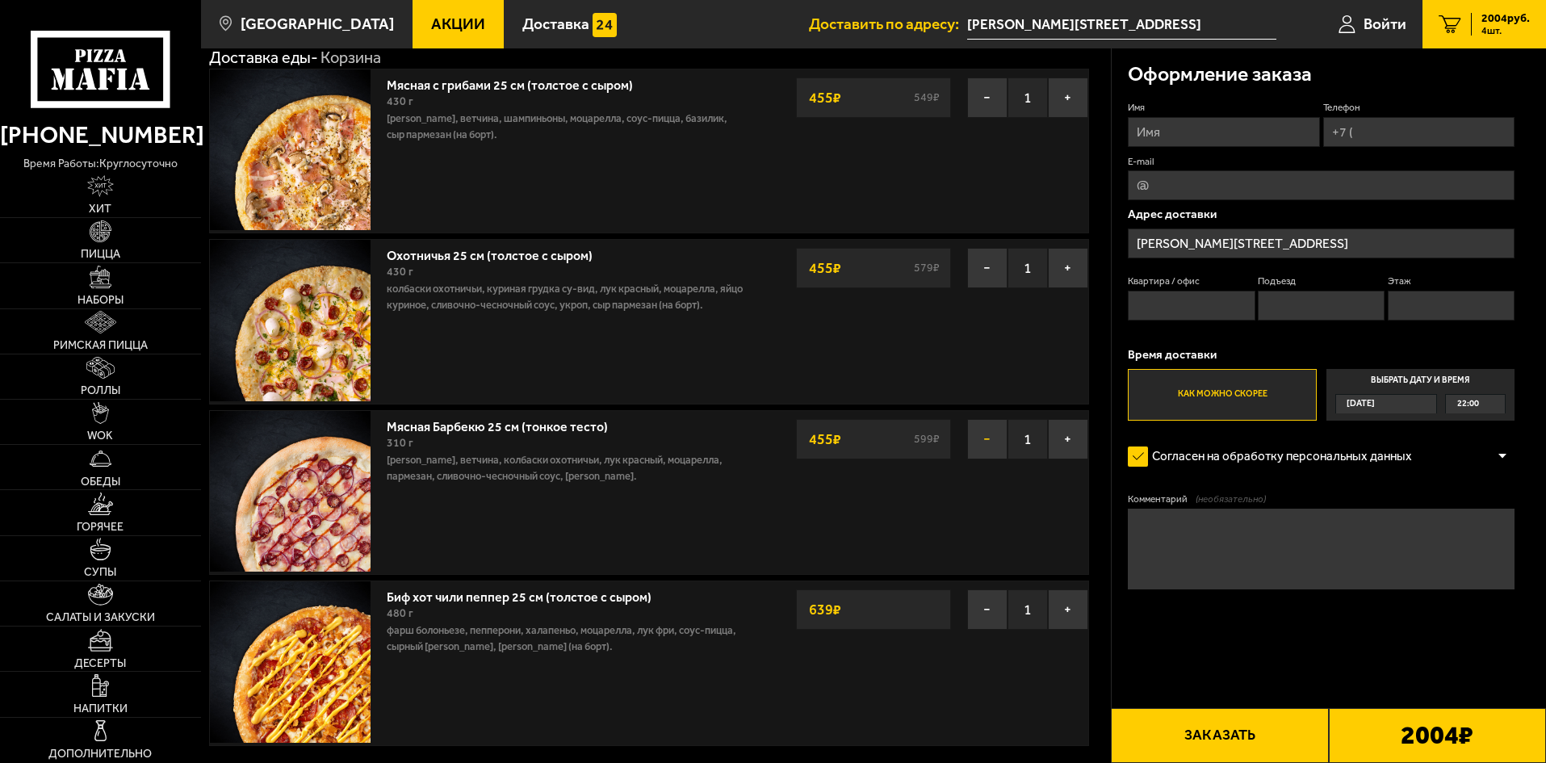
click at [986, 429] on button "−" at bounding box center [987, 439] width 40 height 40
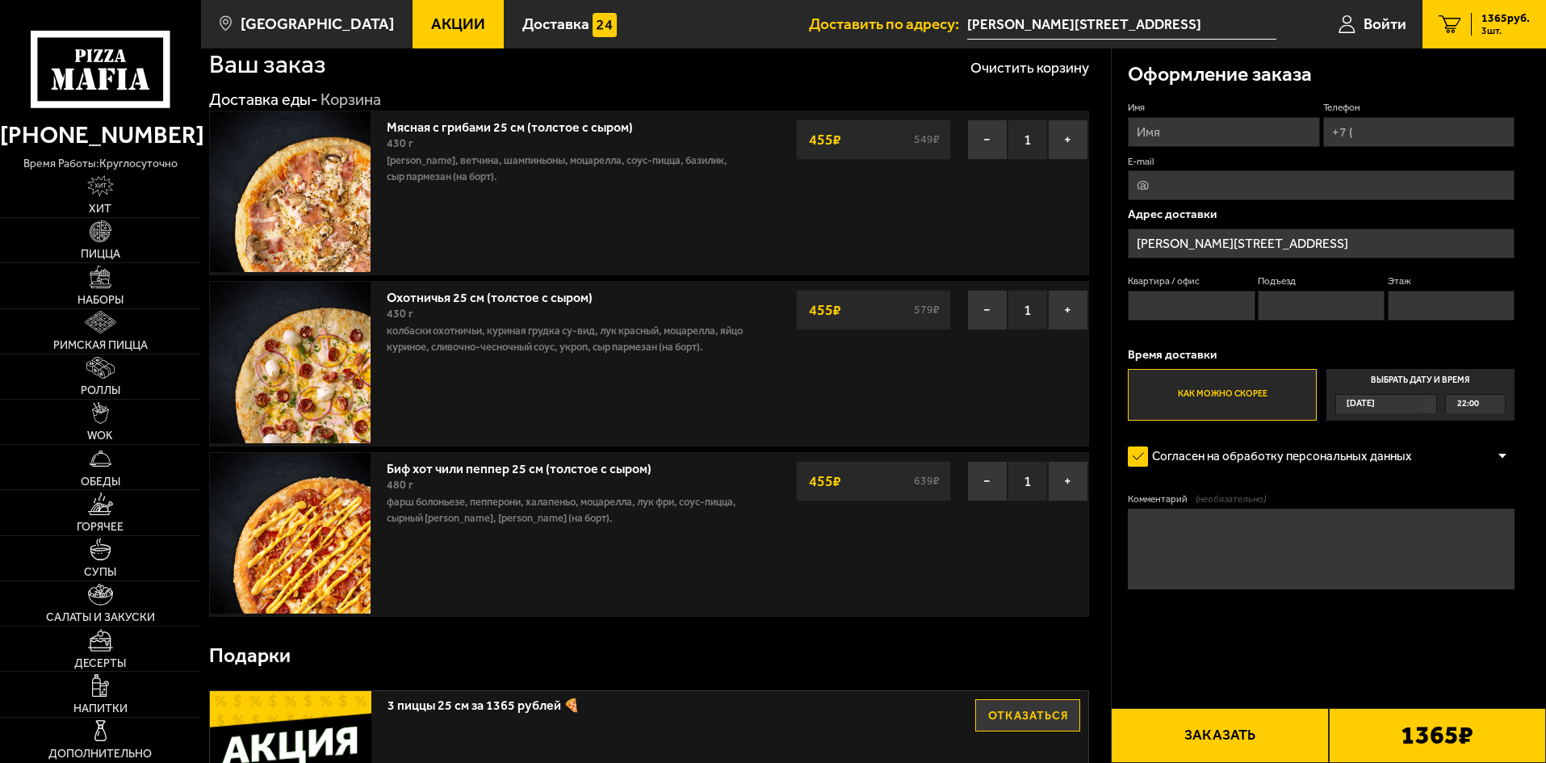
scroll to position [0, 0]
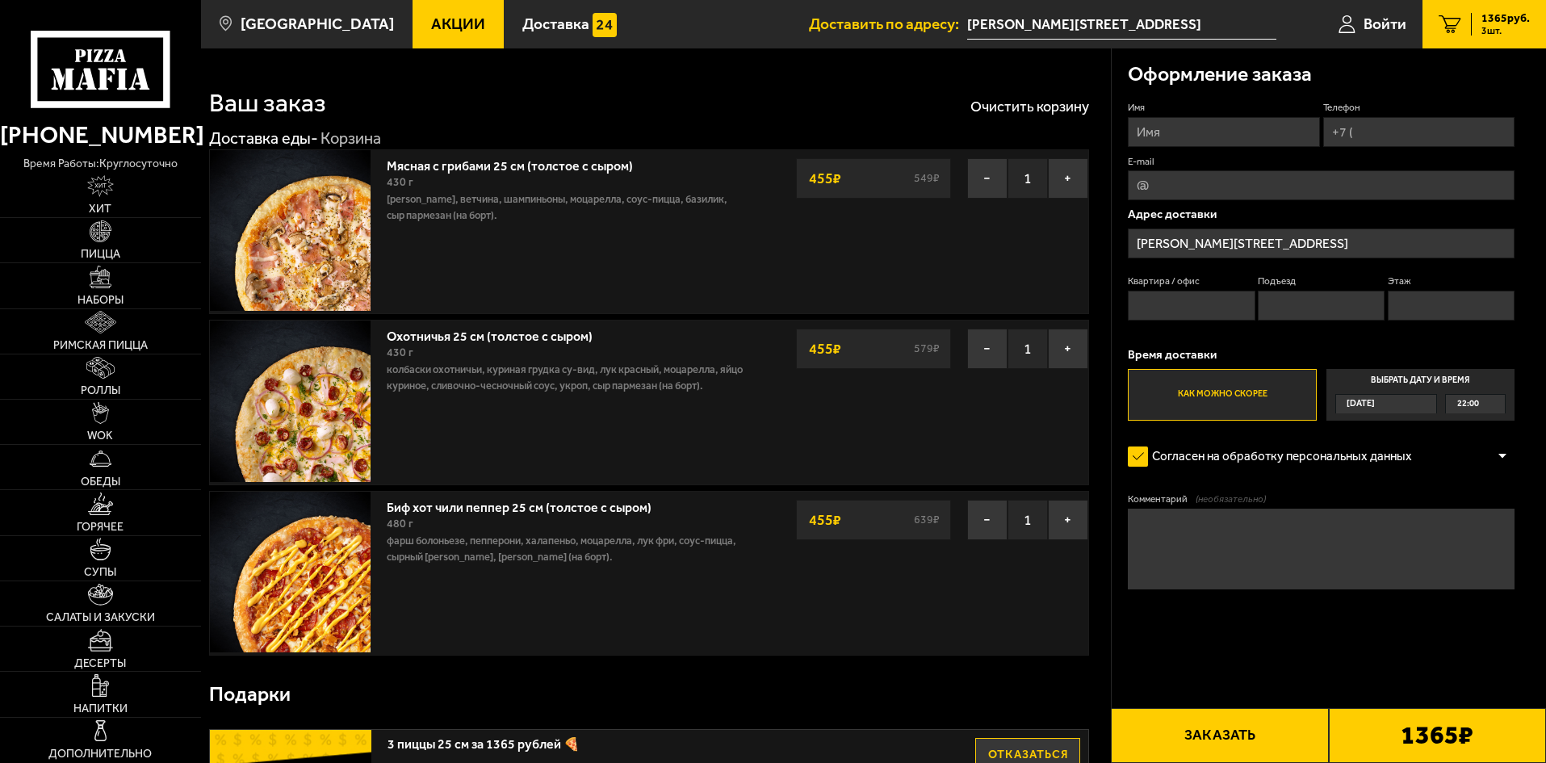
click at [453, 16] on span "Акции" at bounding box center [458, 23] width 54 height 15
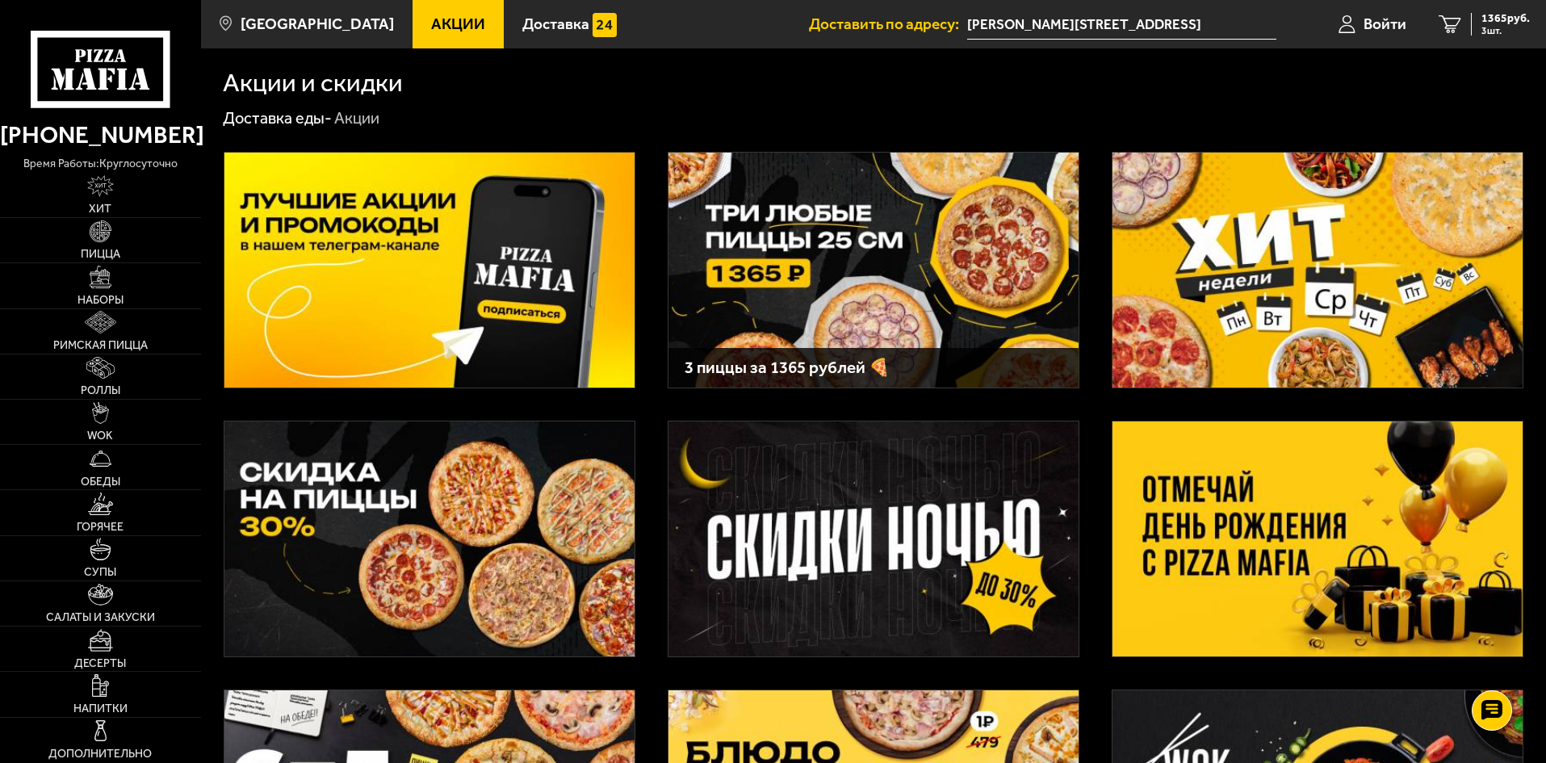
click at [773, 275] on img at bounding box center [873, 270] width 410 height 235
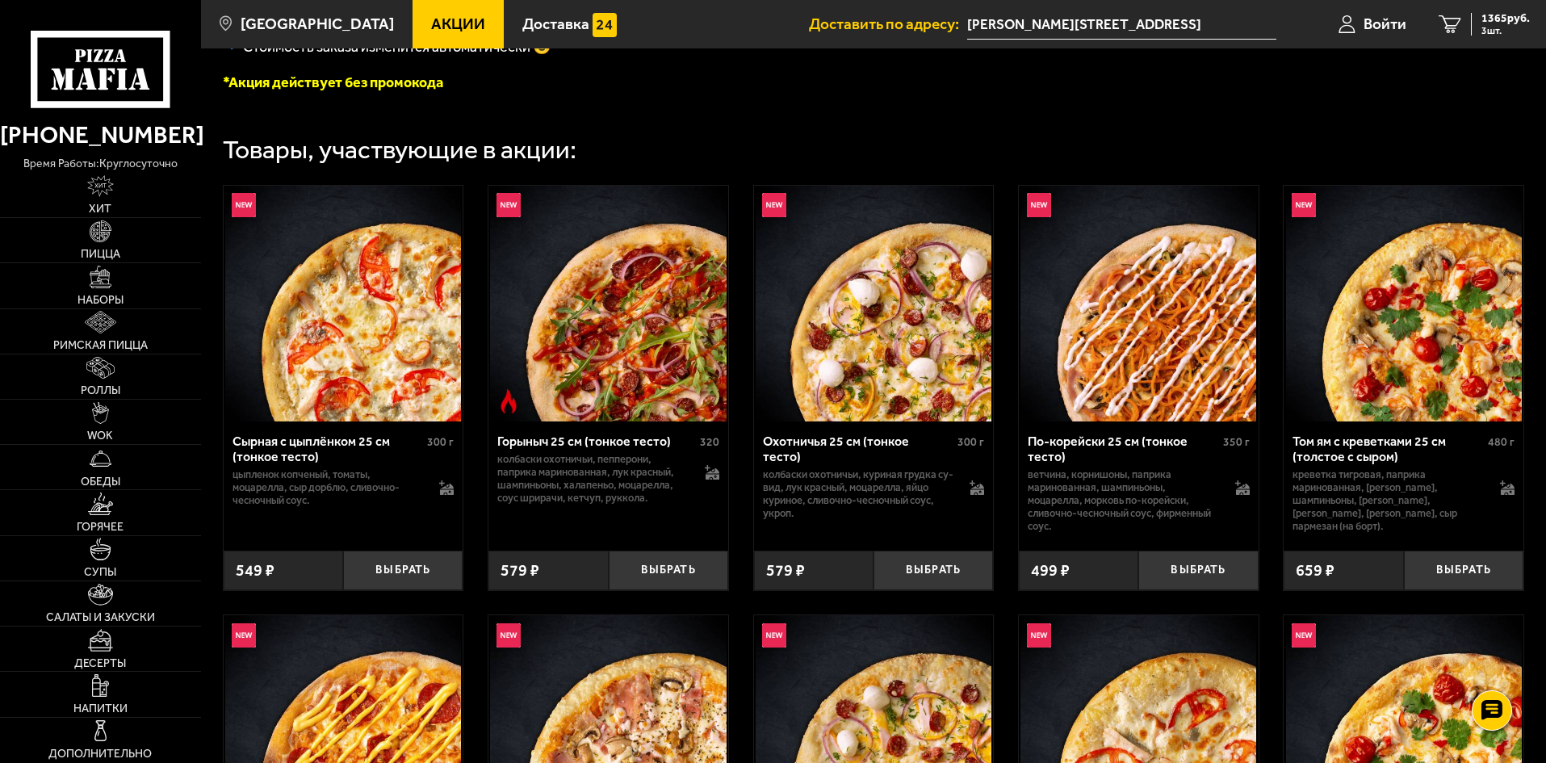
scroll to position [484, 0]
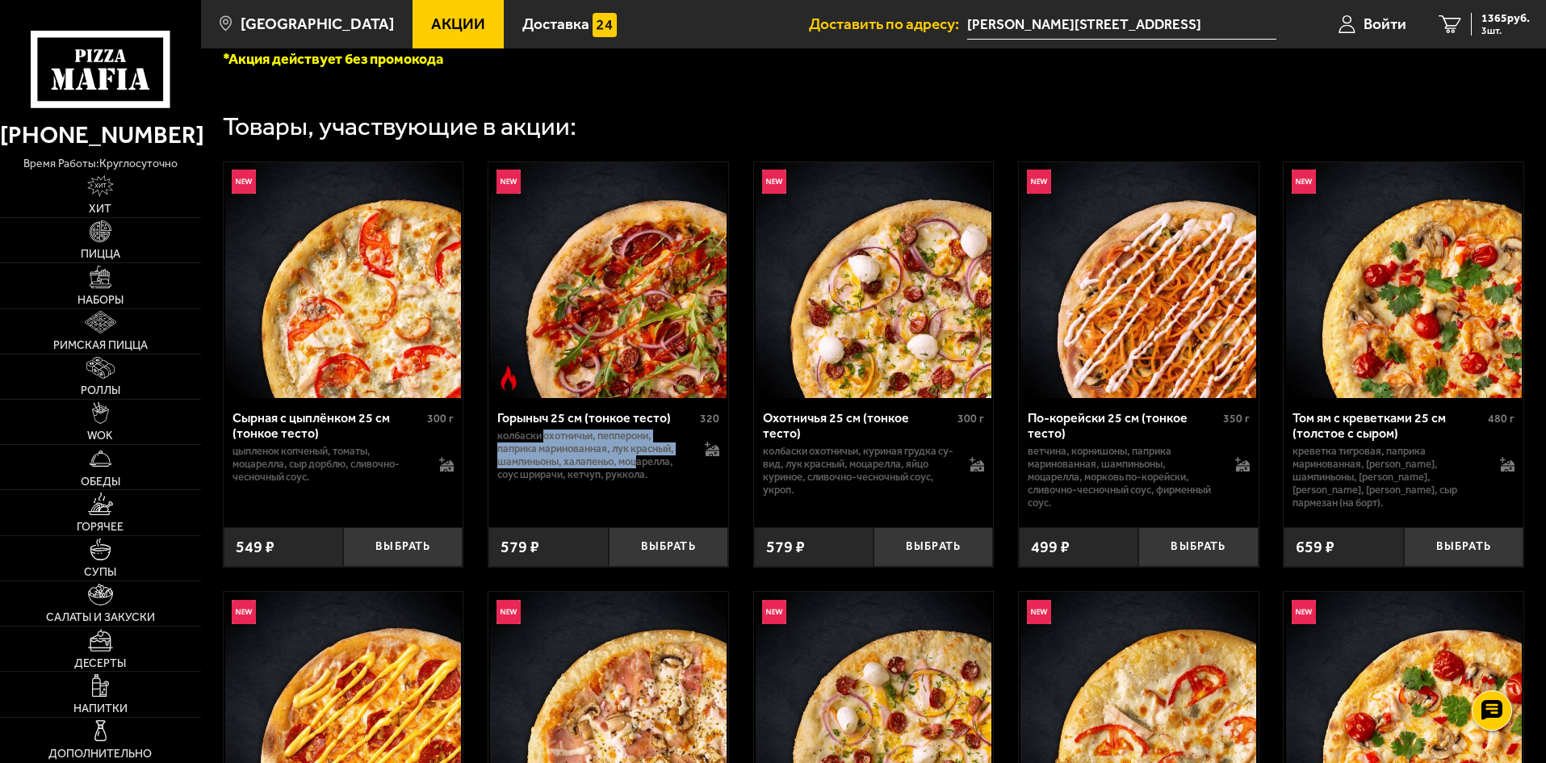
drag, startPoint x: 550, startPoint y: 436, endPoint x: 639, endPoint y: 471, distance: 96.1
click at [639, 471] on p "колбаски Охотничьи, пепперони, паприка маринованная, лук красный, шампиньоны, х…" at bounding box center [592, 455] width 191 height 52
drag, startPoint x: 500, startPoint y: 434, endPoint x: 665, endPoint y: 475, distance: 170.5
click at [665, 475] on div "Горыныч 25 см (тонкое тесто) 320 колбаски Охотничьи, пепперони, паприка маринов…" at bounding box center [608, 456] width 240 height 117
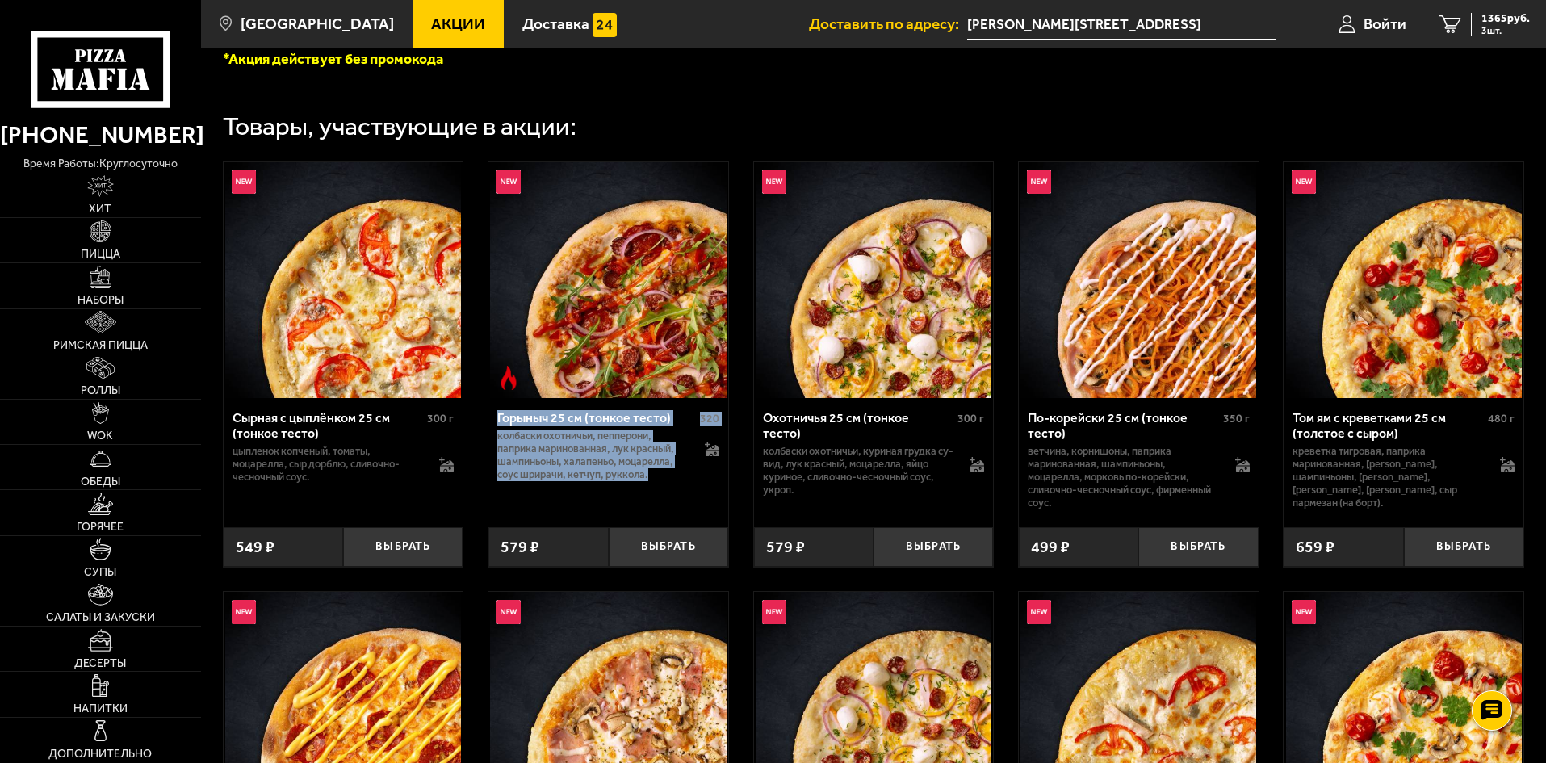
click at [665, 475] on p "колбаски Охотничьи, пепперони, паприка маринованная, лук красный, шампиньоны, х…" at bounding box center [592, 455] width 191 height 52
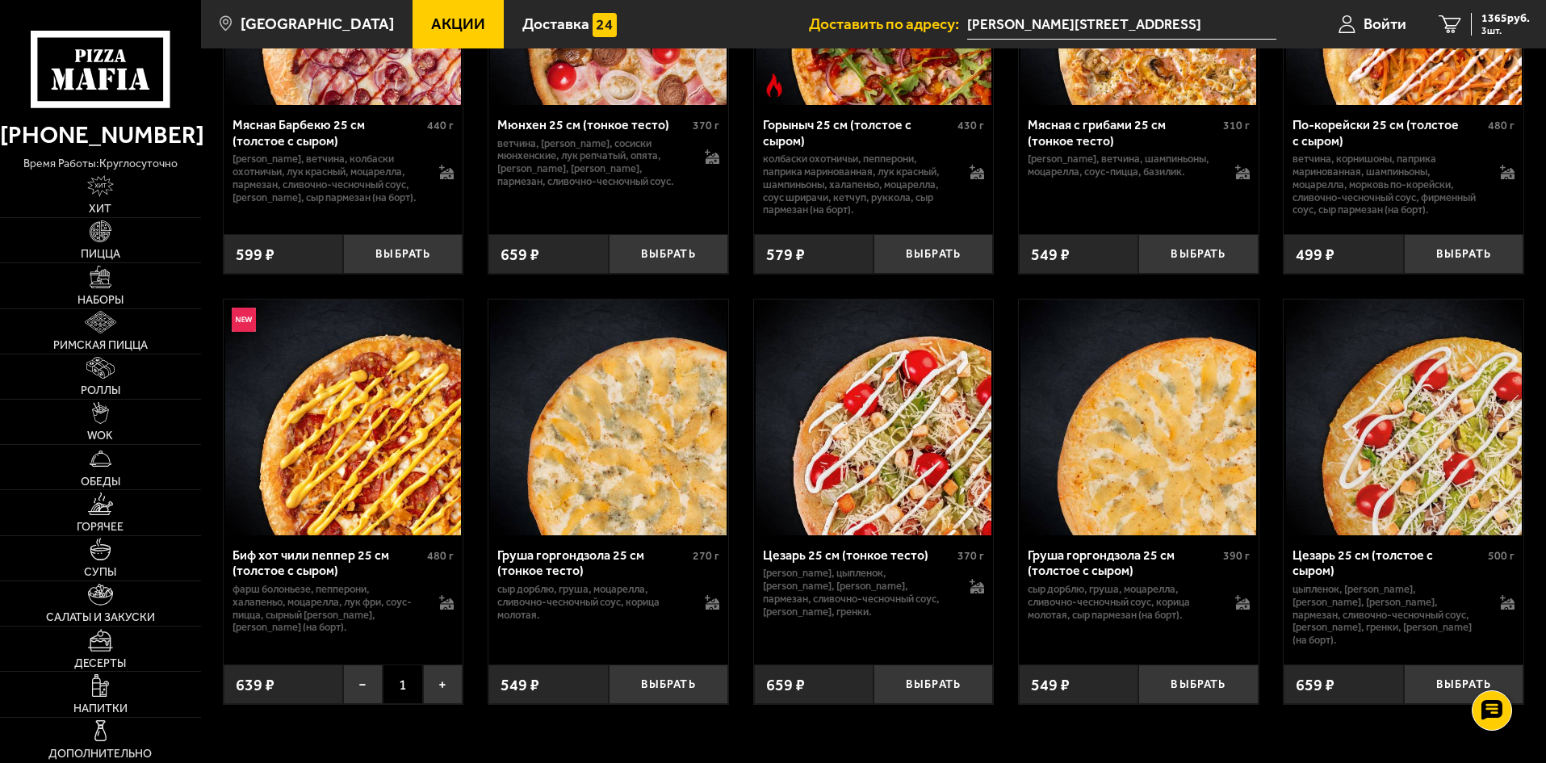
scroll to position [5489, 0]
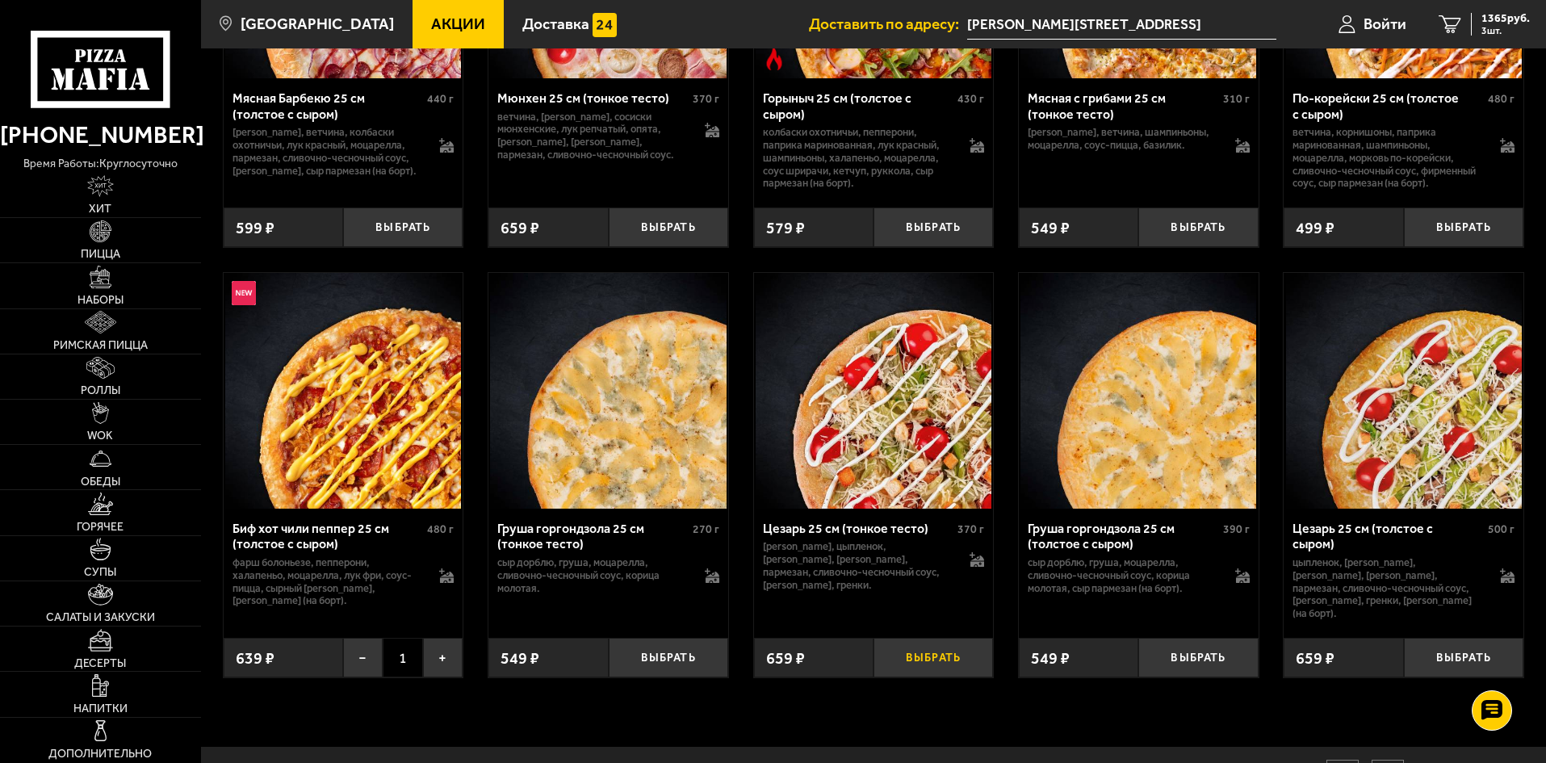
click at [909, 676] on button "Выбрать" at bounding box center [932, 658] width 119 height 40
click at [898, 671] on button "−" at bounding box center [893, 658] width 40 height 40
click at [1446, 677] on button "Выбрать" at bounding box center [1463, 658] width 119 height 40
click at [1492, 18] on span "2024 руб." at bounding box center [1505, 18] width 48 height 11
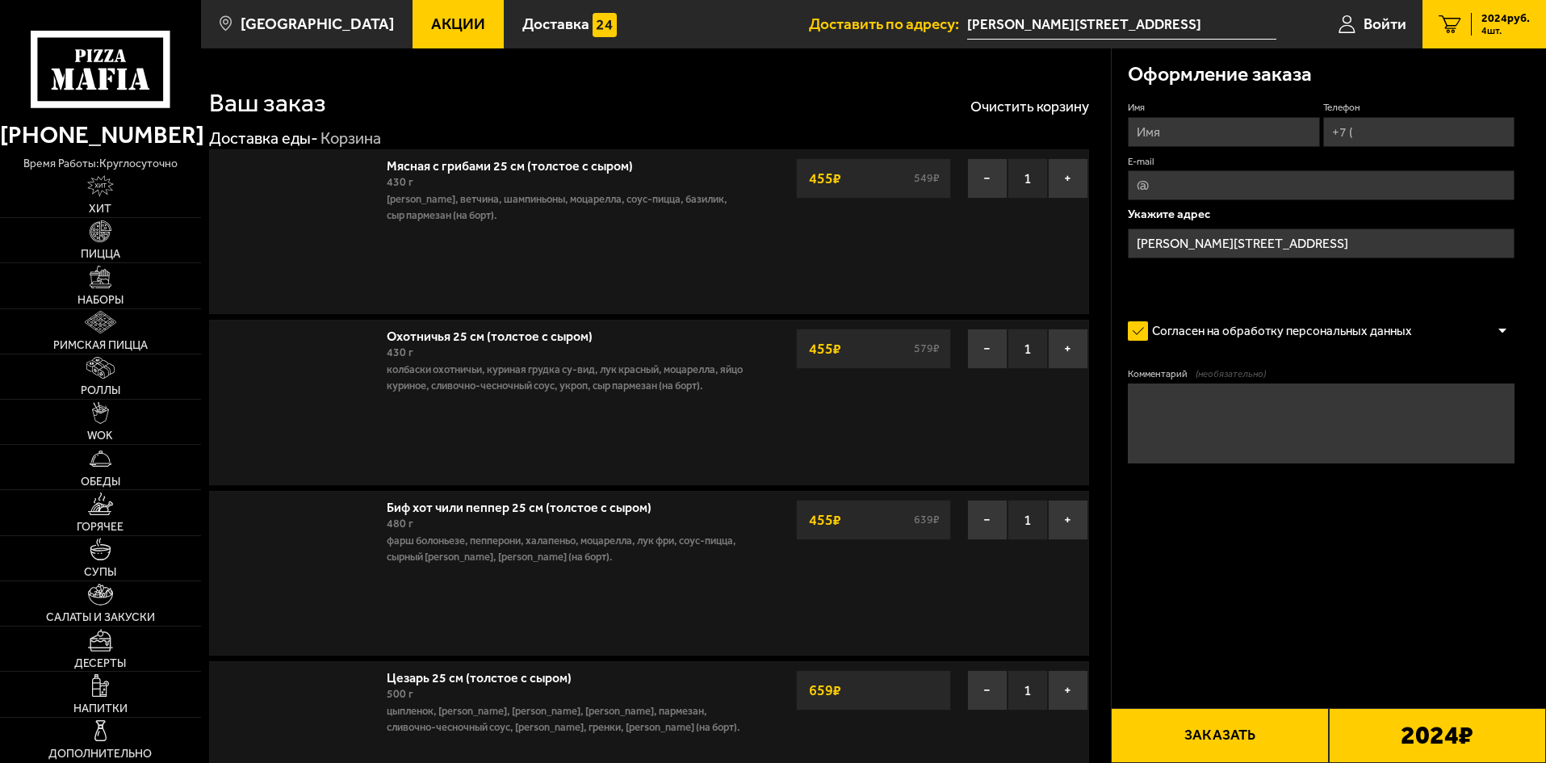
type input "[PERSON_NAME][STREET_ADDRESS]"
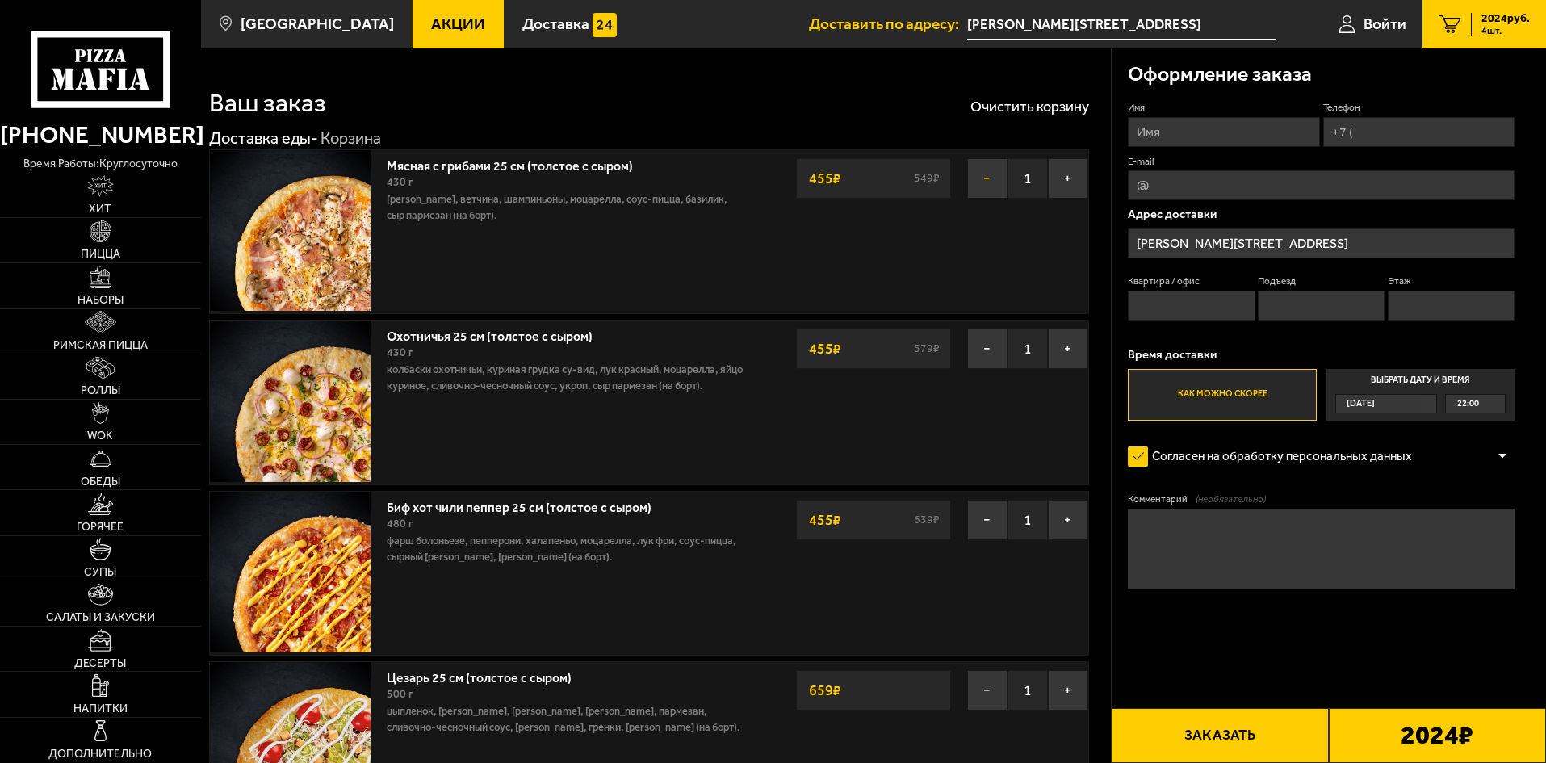
click at [995, 185] on button "−" at bounding box center [987, 178] width 40 height 40
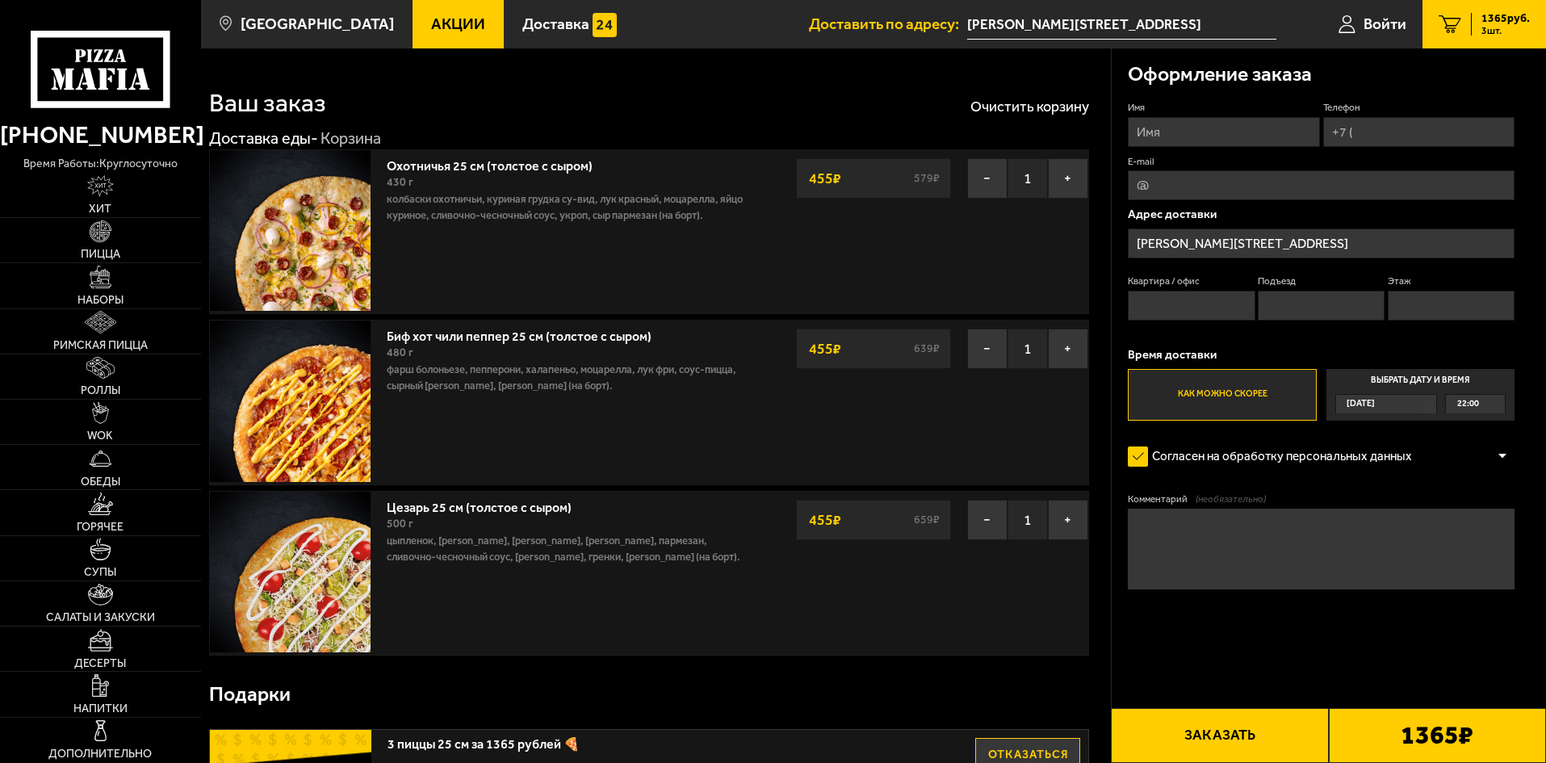
click at [1211, 118] on input "Имя" at bounding box center [1223, 132] width 191 height 30
type input "Алла"
click at [1436, 127] on input "Телефон" at bounding box center [1418, 132] width 191 height 30
type input "+7 (981) 798-40-82"
click at [1242, 182] on input "E-mail" at bounding box center [1321, 185] width 387 height 30
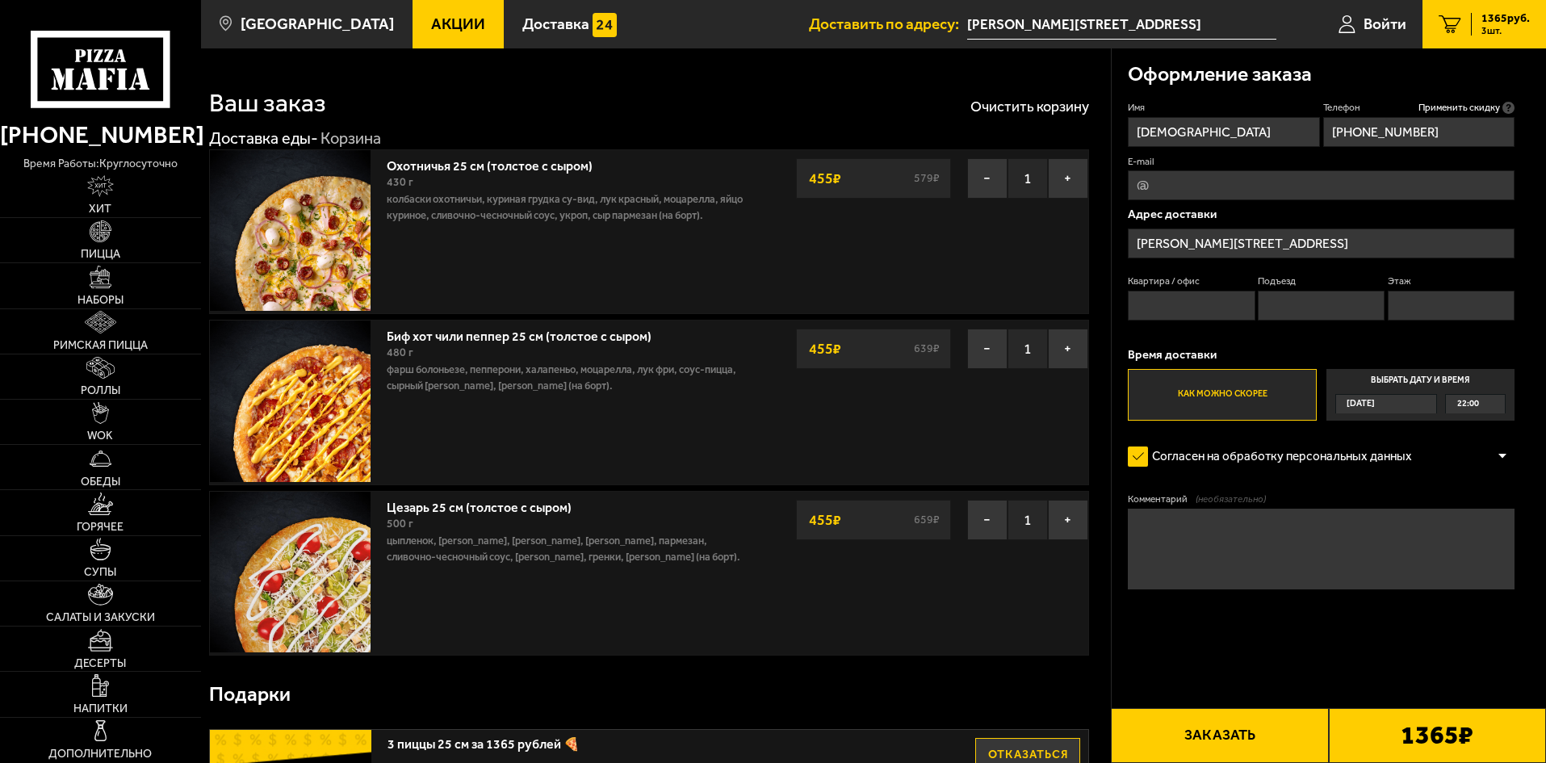
click at [1163, 253] on input "[PERSON_NAME][STREET_ADDRESS]" at bounding box center [1321, 243] width 387 height 30
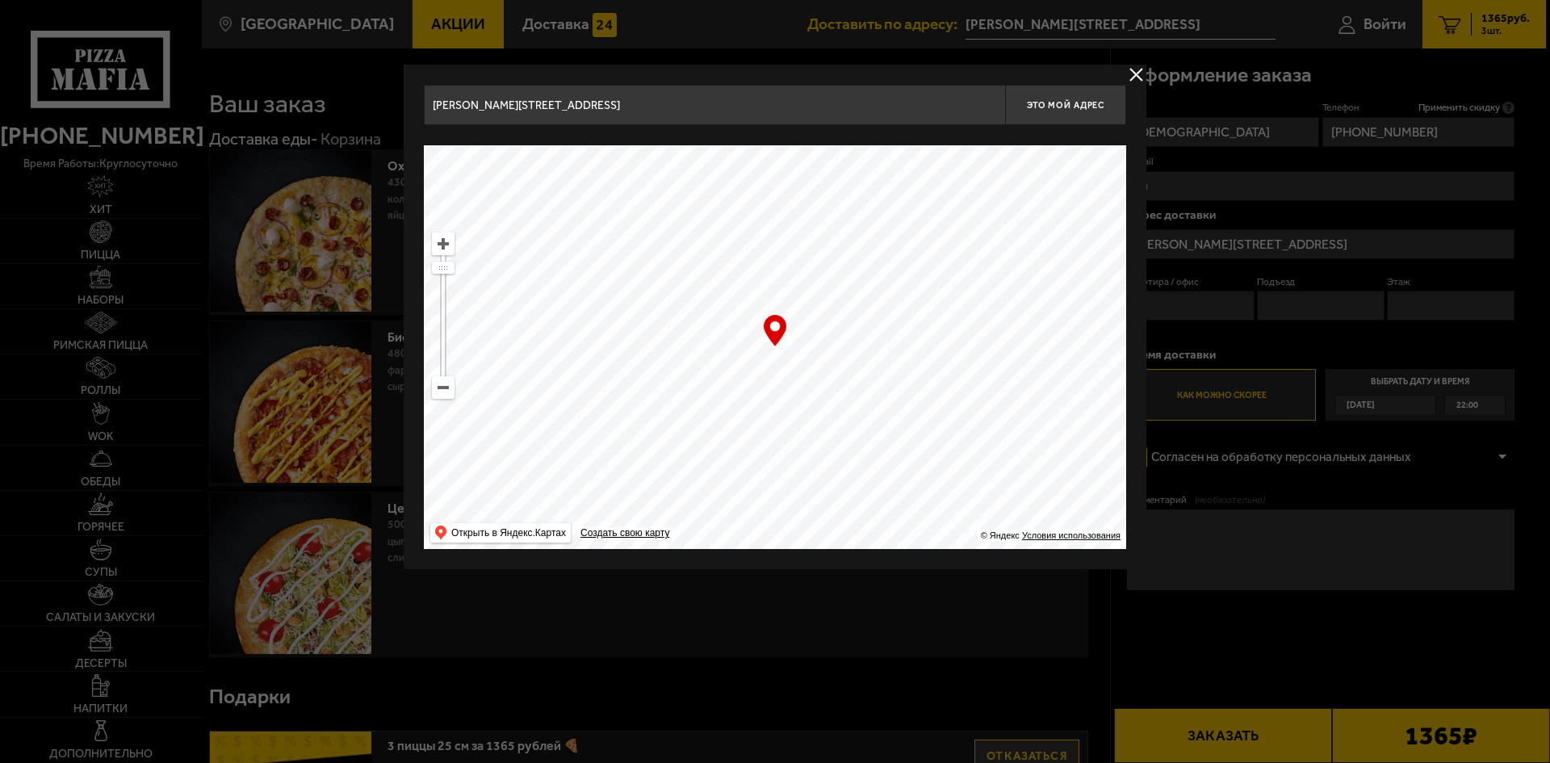
click at [1141, 64] on div at bounding box center [775, 381] width 1550 height 763
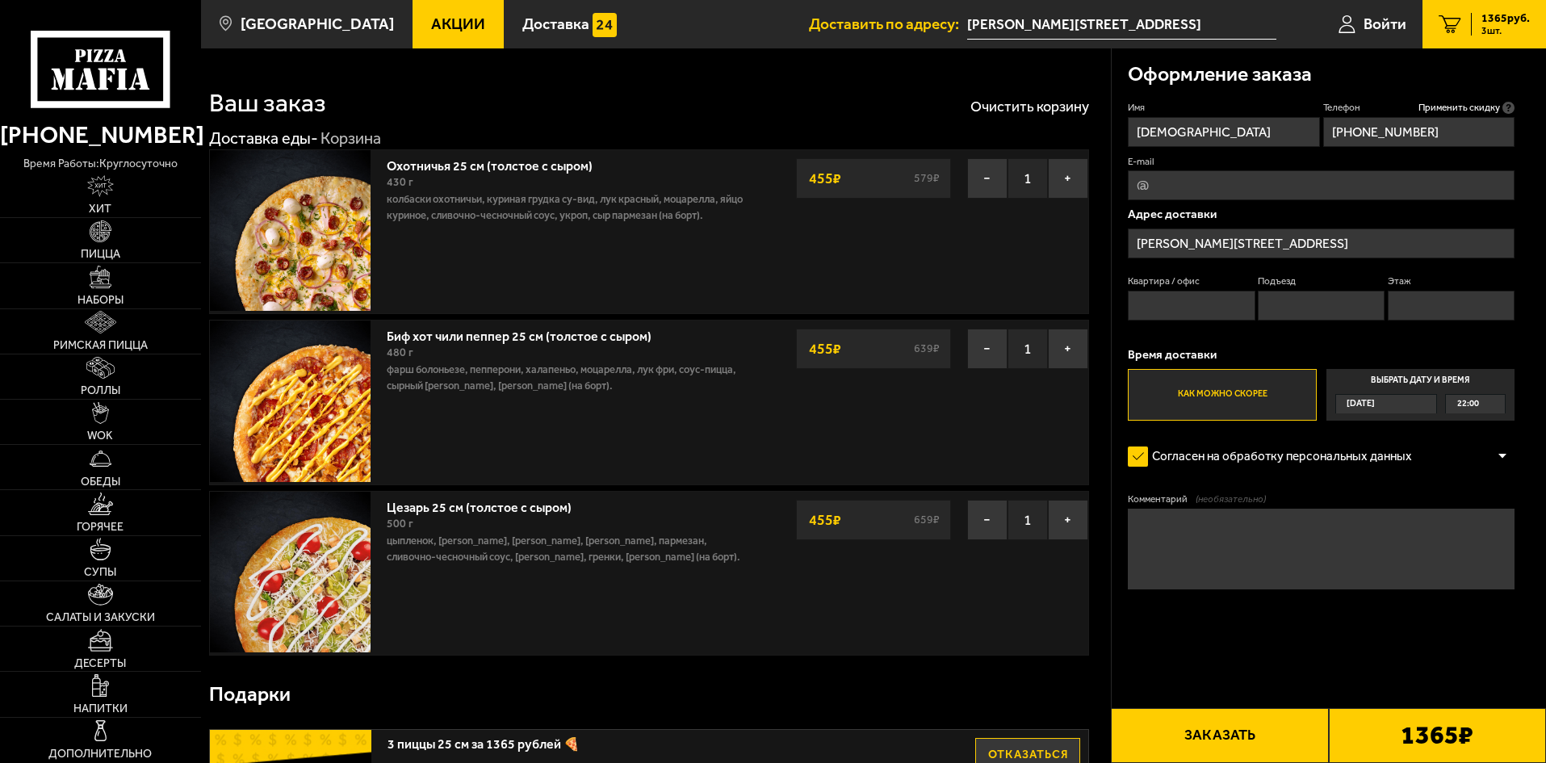
click at [1205, 319] on input "Квартира / офис" at bounding box center [1191, 306] width 127 height 30
type input "6"
click at [1318, 307] on input "Подъезд" at bounding box center [1321, 306] width 127 height 30
type input "1"
click at [1421, 301] on input "Этаж" at bounding box center [1451, 306] width 127 height 30
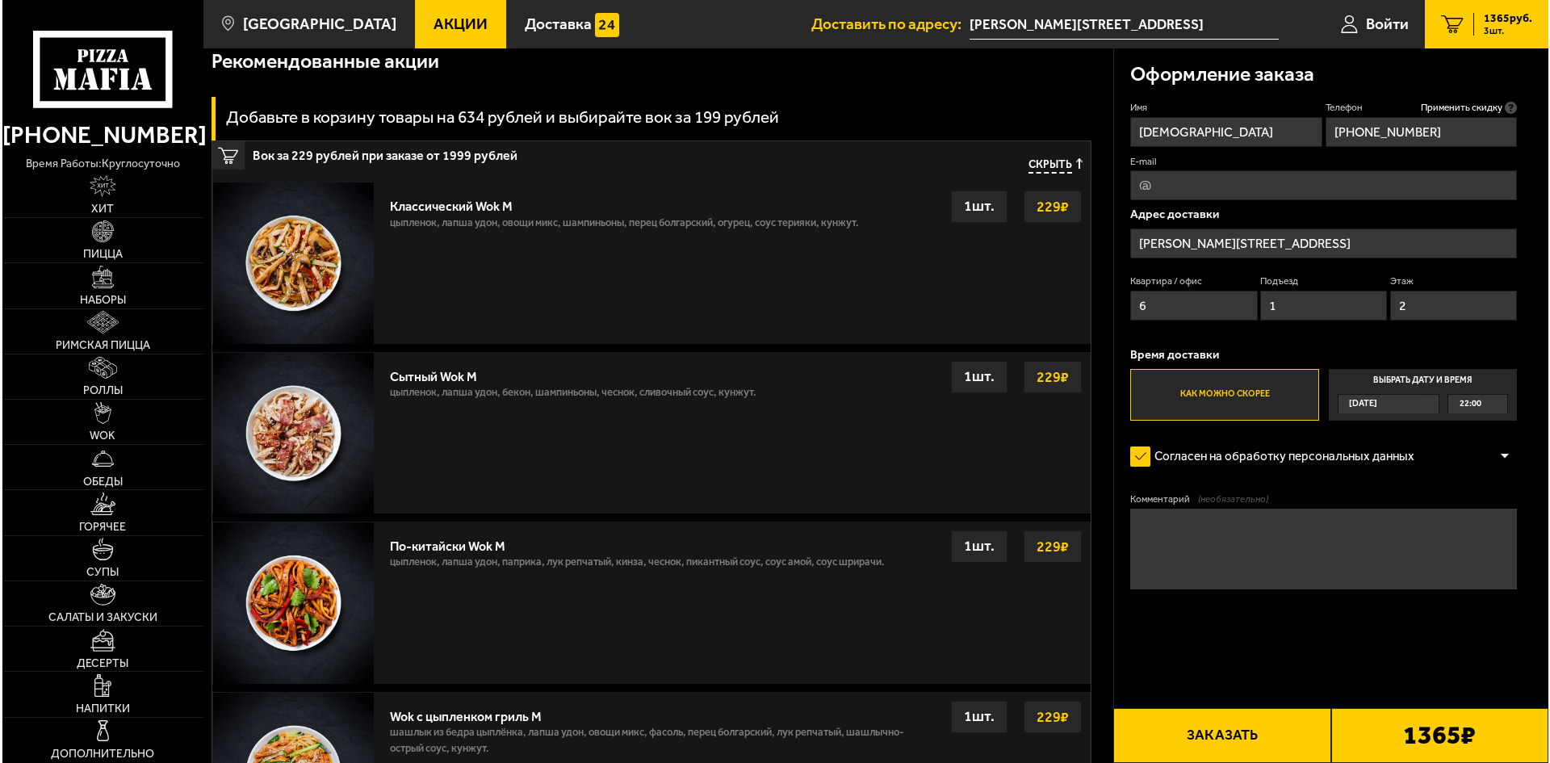
scroll to position [807, 0]
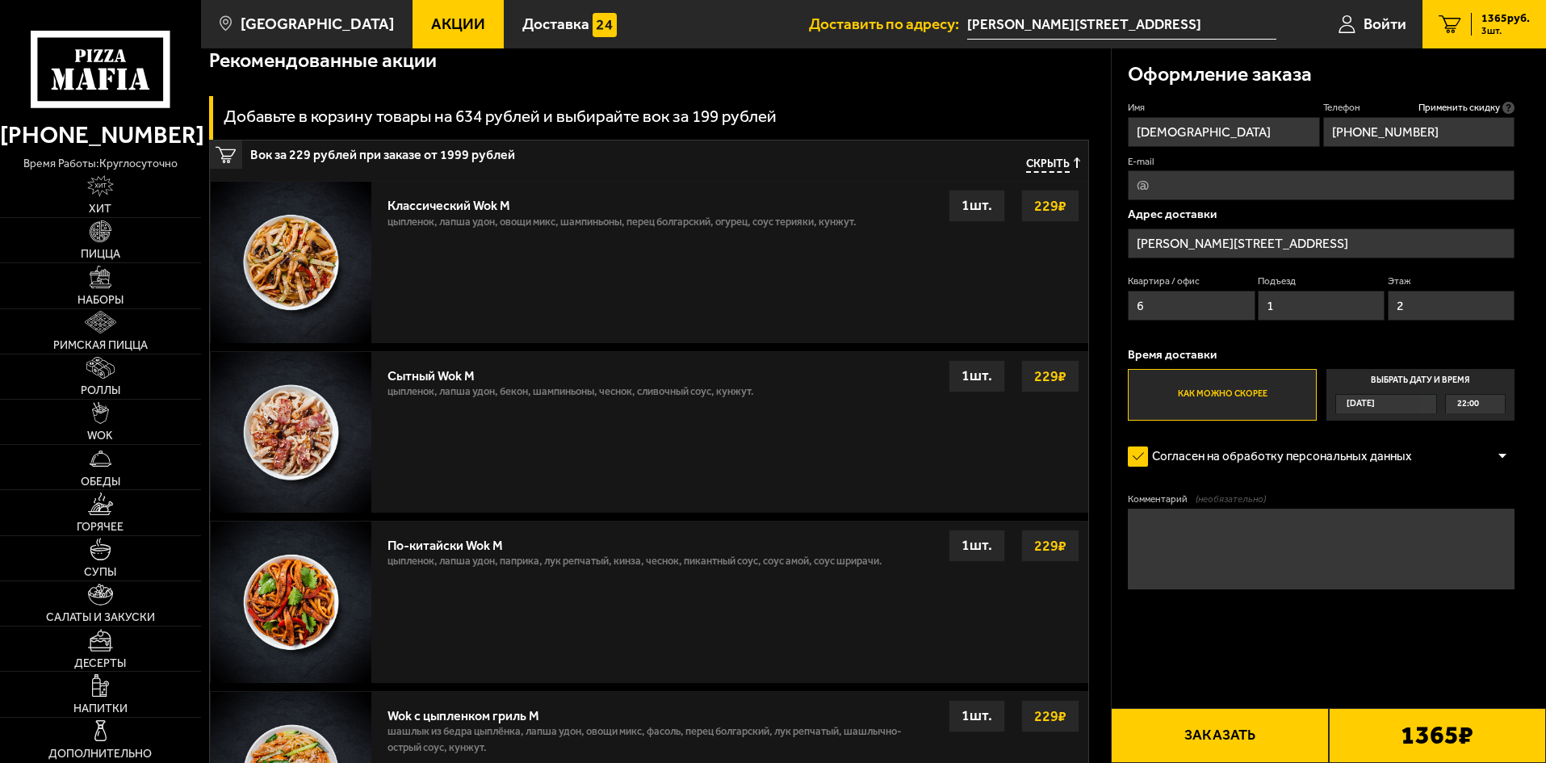
type input "2"
click at [1262, 735] on button "Заказать" at bounding box center [1219, 735] width 217 height 55
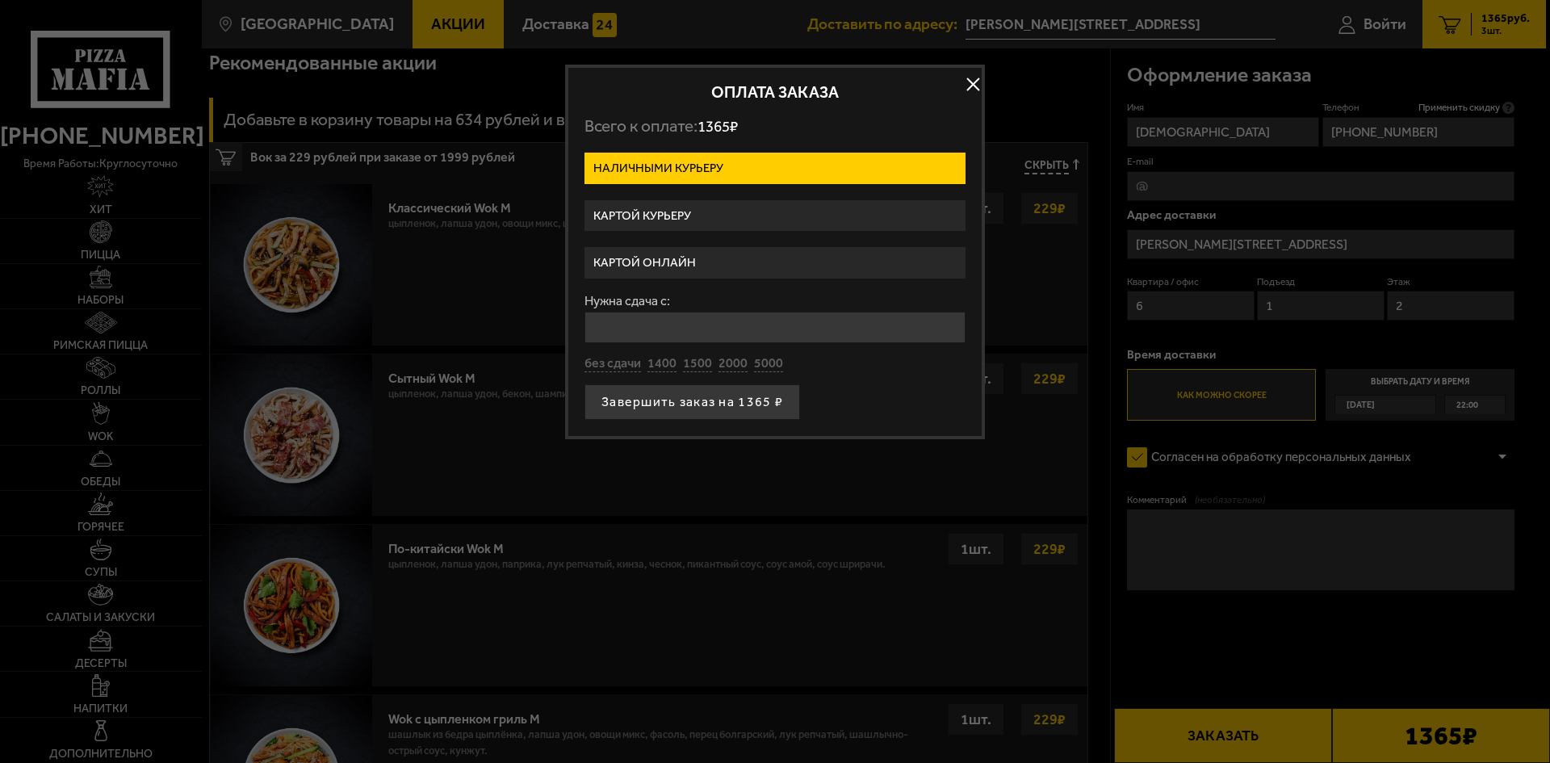
click at [712, 270] on label "Картой онлайн" at bounding box center [774, 262] width 381 height 31
click at [0, 0] on input "Картой онлайн" at bounding box center [0, 0] width 0 height 0
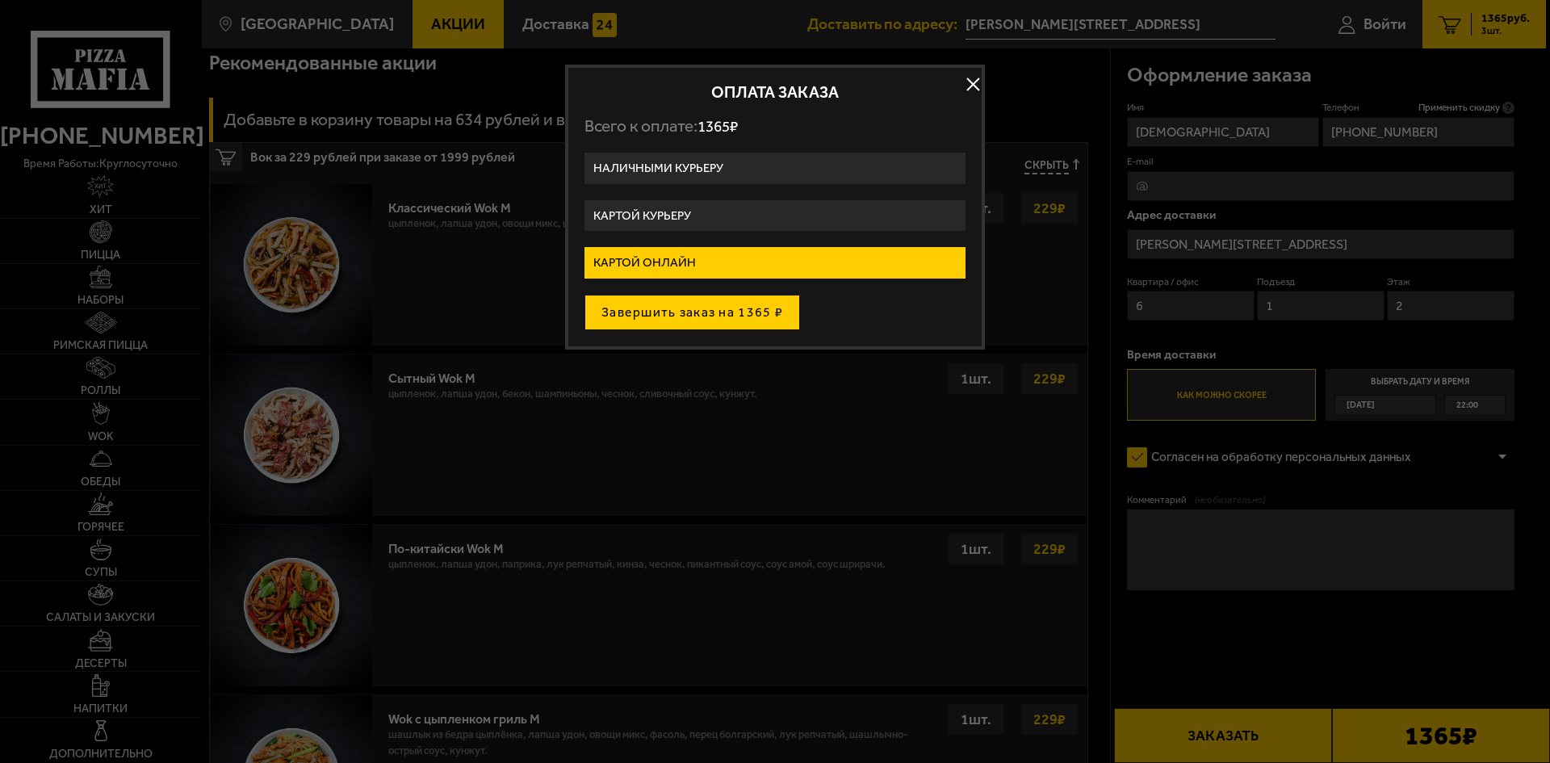
click at [719, 319] on button "Завершить заказ на 1365 ₽" at bounding box center [692, 313] width 216 height 36
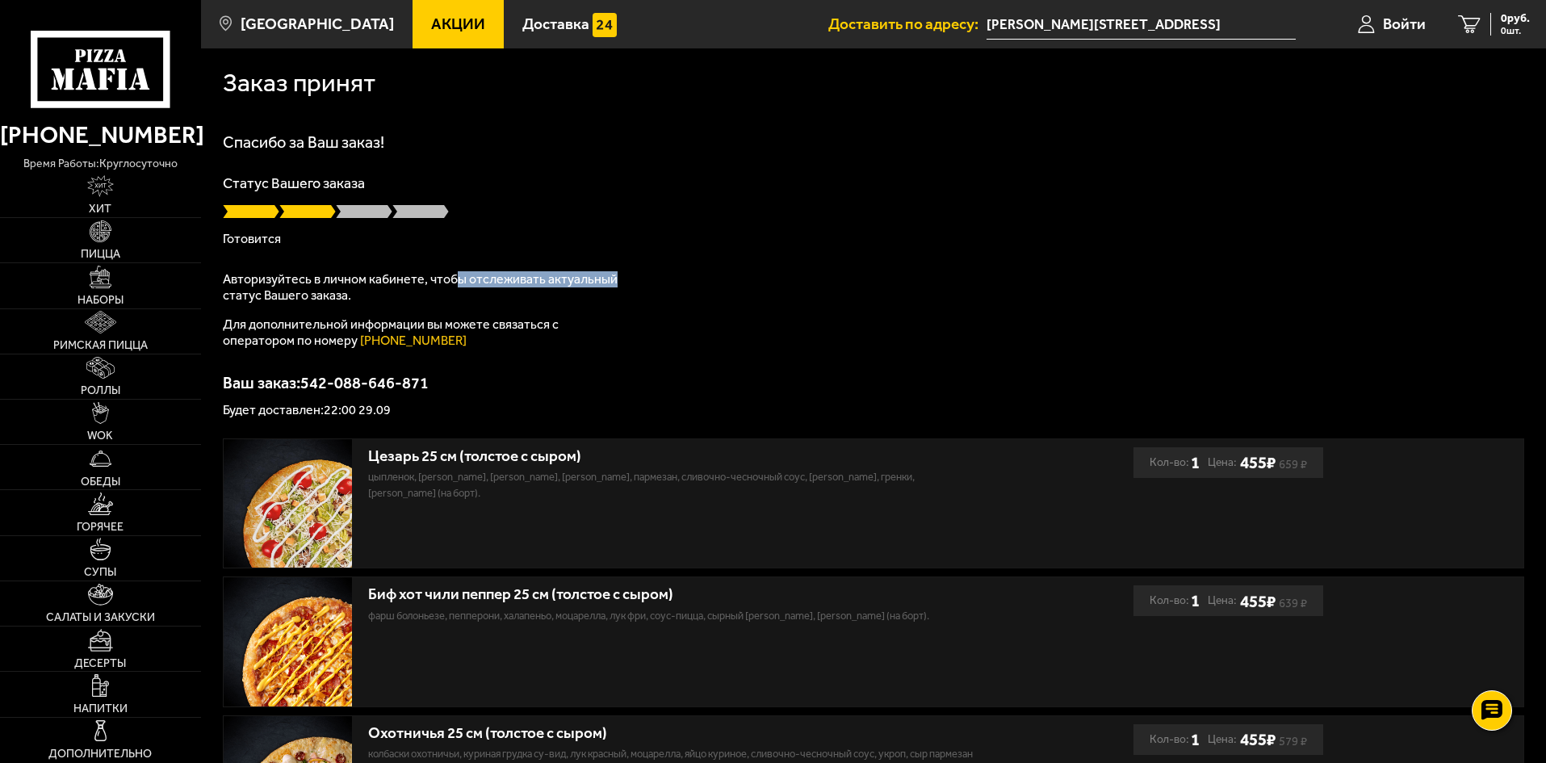
drag, startPoint x: 451, startPoint y: 283, endPoint x: 615, endPoint y: 271, distance: 164.3
click at [615, 271] on p "Авторизуйтесь в личном кабинете, чтобы отслеживать актуальный статус Вашего зак…" at bounding box center [425, 287] width 404 height 32
drag, startPoint x: 615, startPoint y: 271, endPoint x: 230, endPoint y: 271, distance: 385.1
click at [230, 271] on p "Авторизуйтесь в личном кабинете, чтобы отслеживать актуальный статус Вашего зак…" at bounding box center [425, 287] width 404 height 32
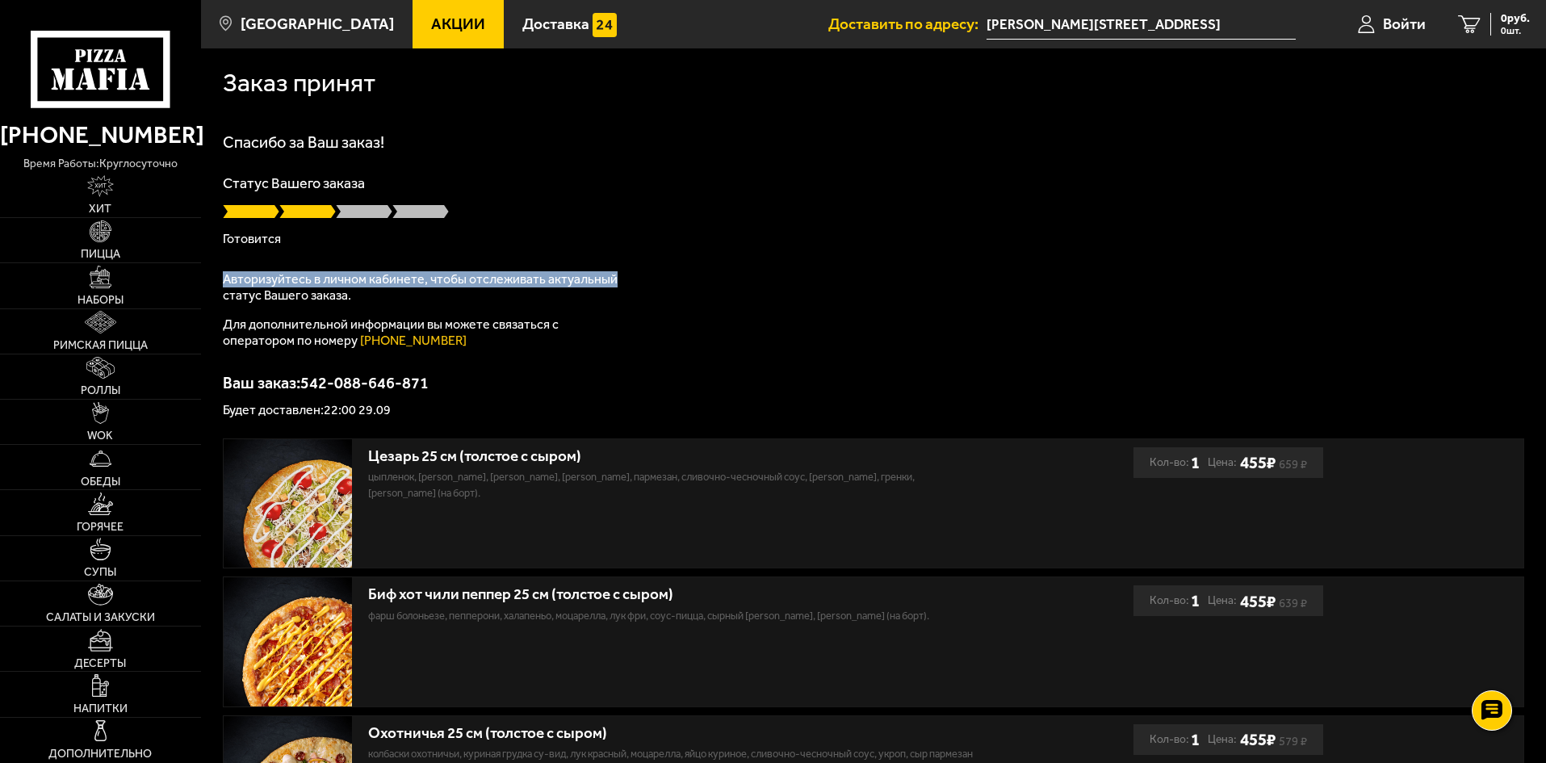
click at [230, 271] on p "Авторизуйтесь в личном кабинете, чтобы отслеживать актуальный статус Вашего зак…" at bounding box center [425, 287] width 404 height 32
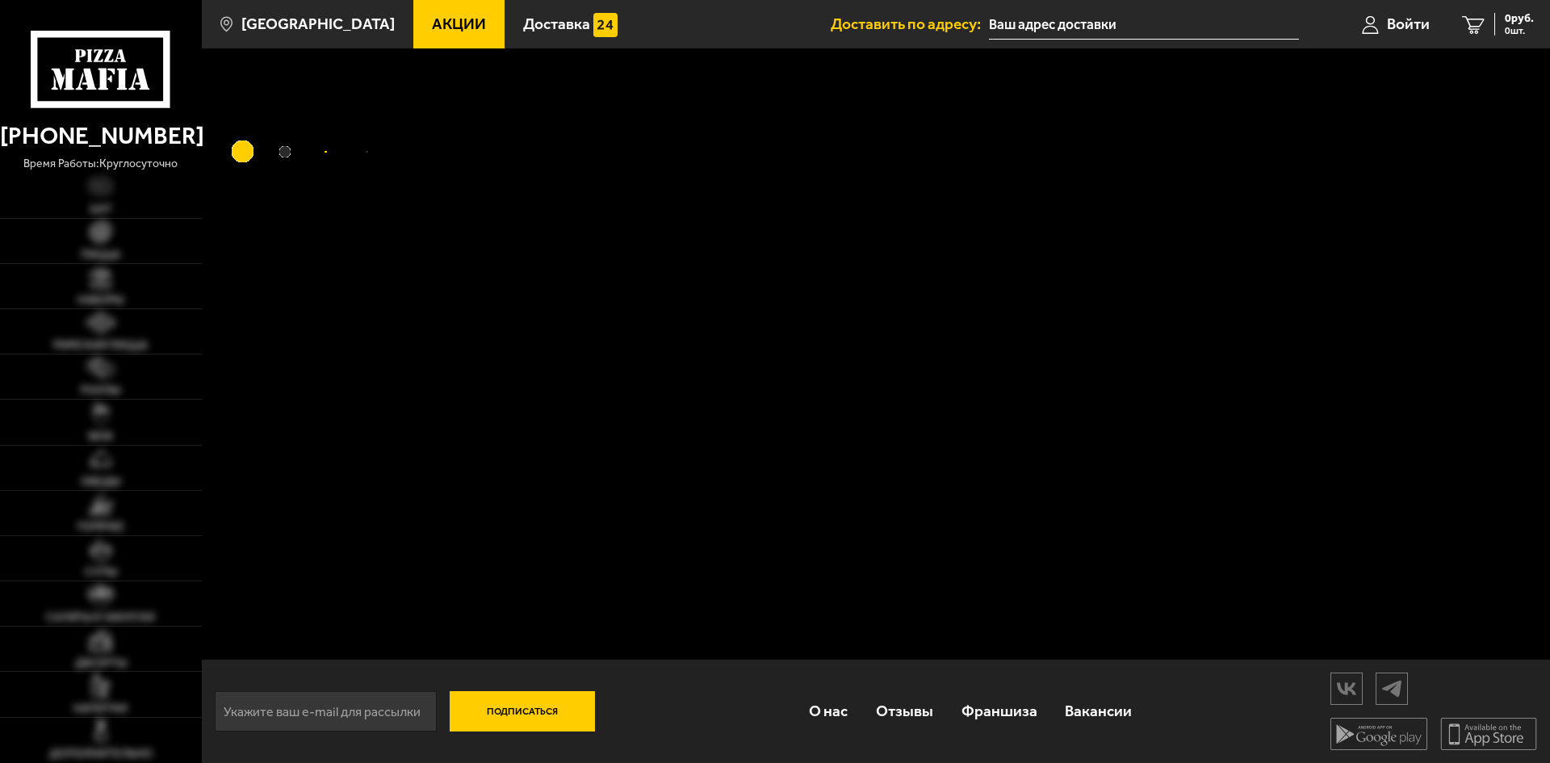
type input "[PERSON_NAME][STREET_ADDRESS]"
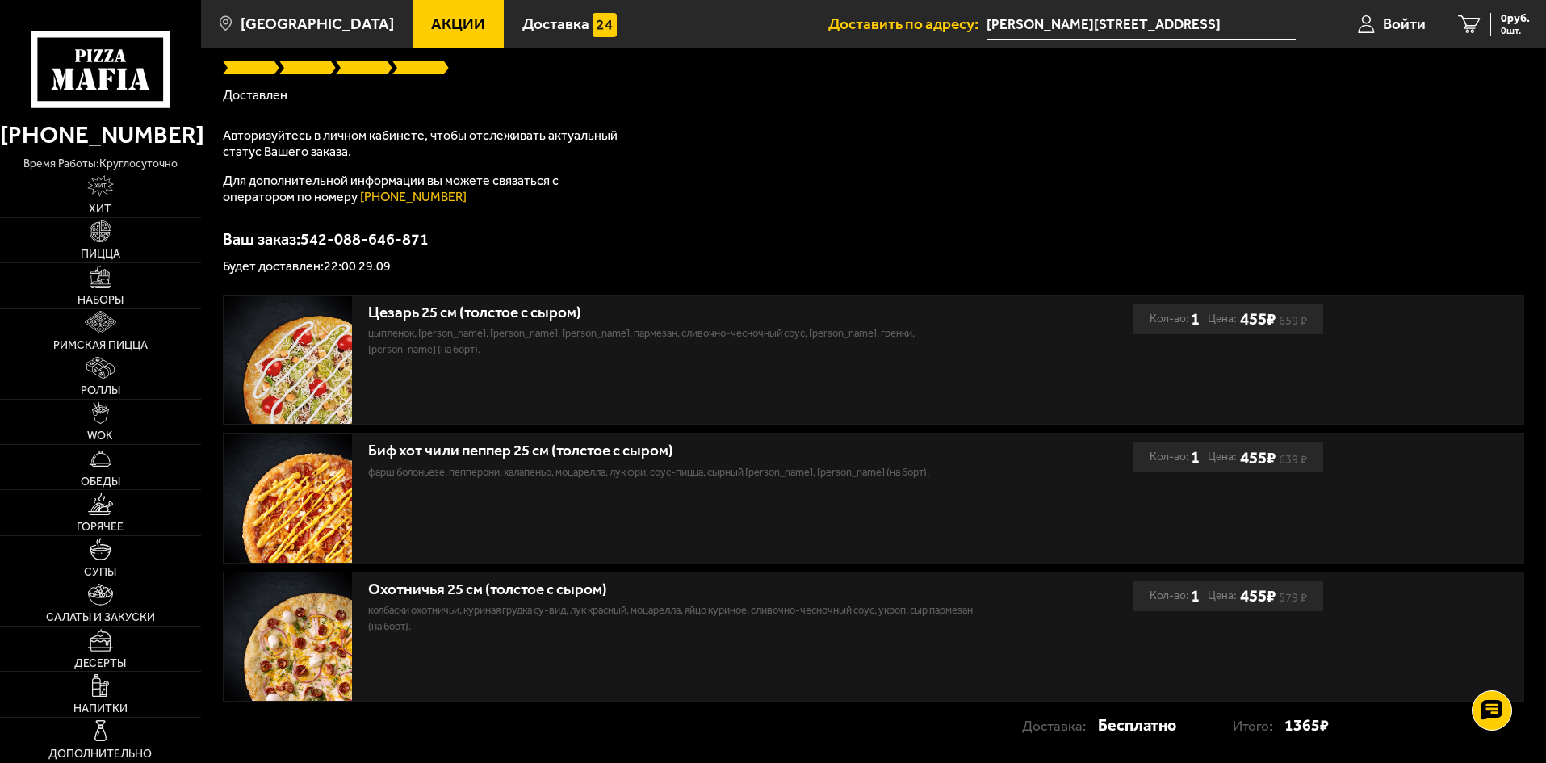
scroll to position [147, 0]
